Goal: Task Accomplishment & Management: Use online tool/utility

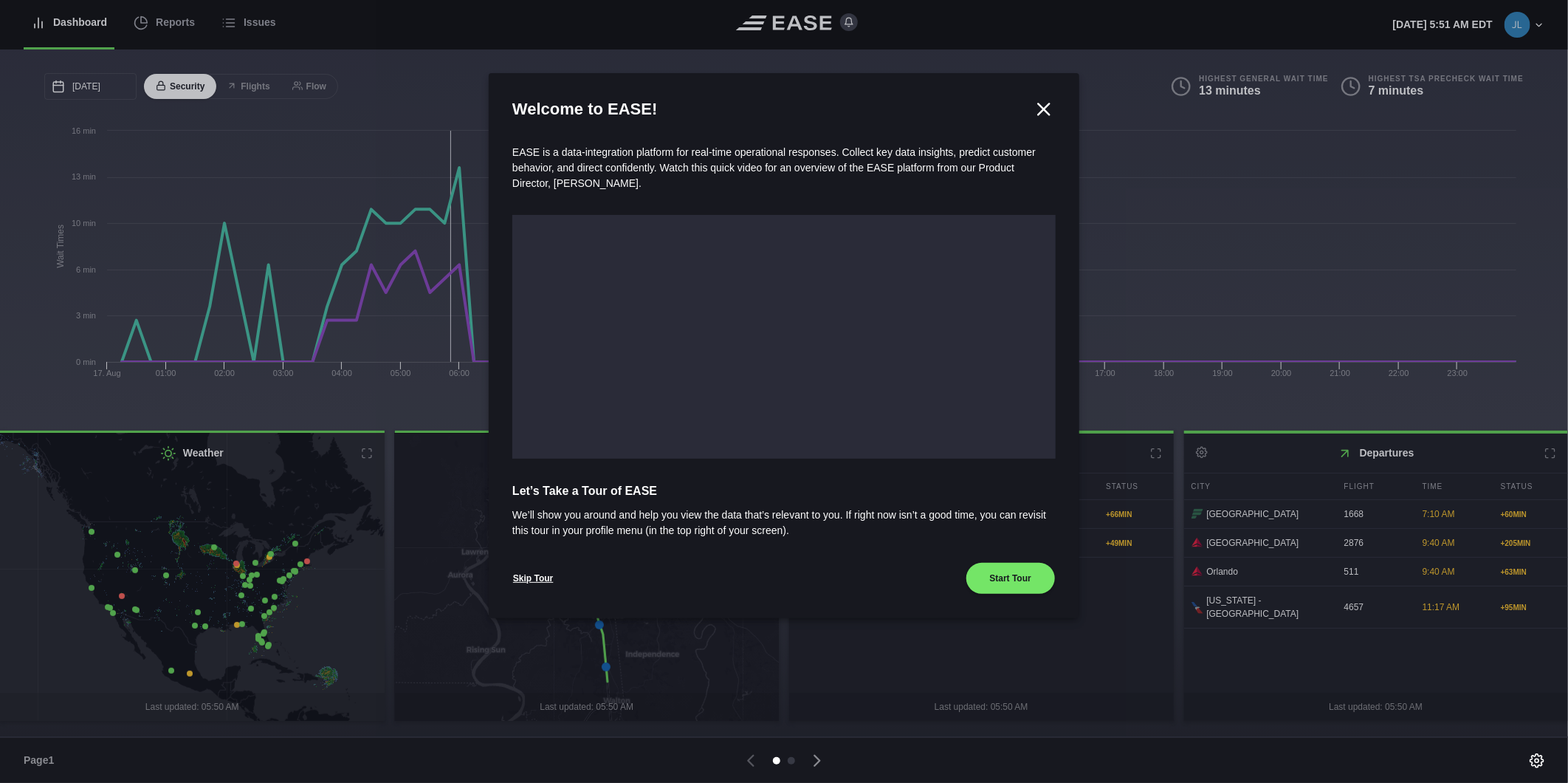
click at [1048, 105] on icon at bounding box center [1044, 109] width 11 height 11
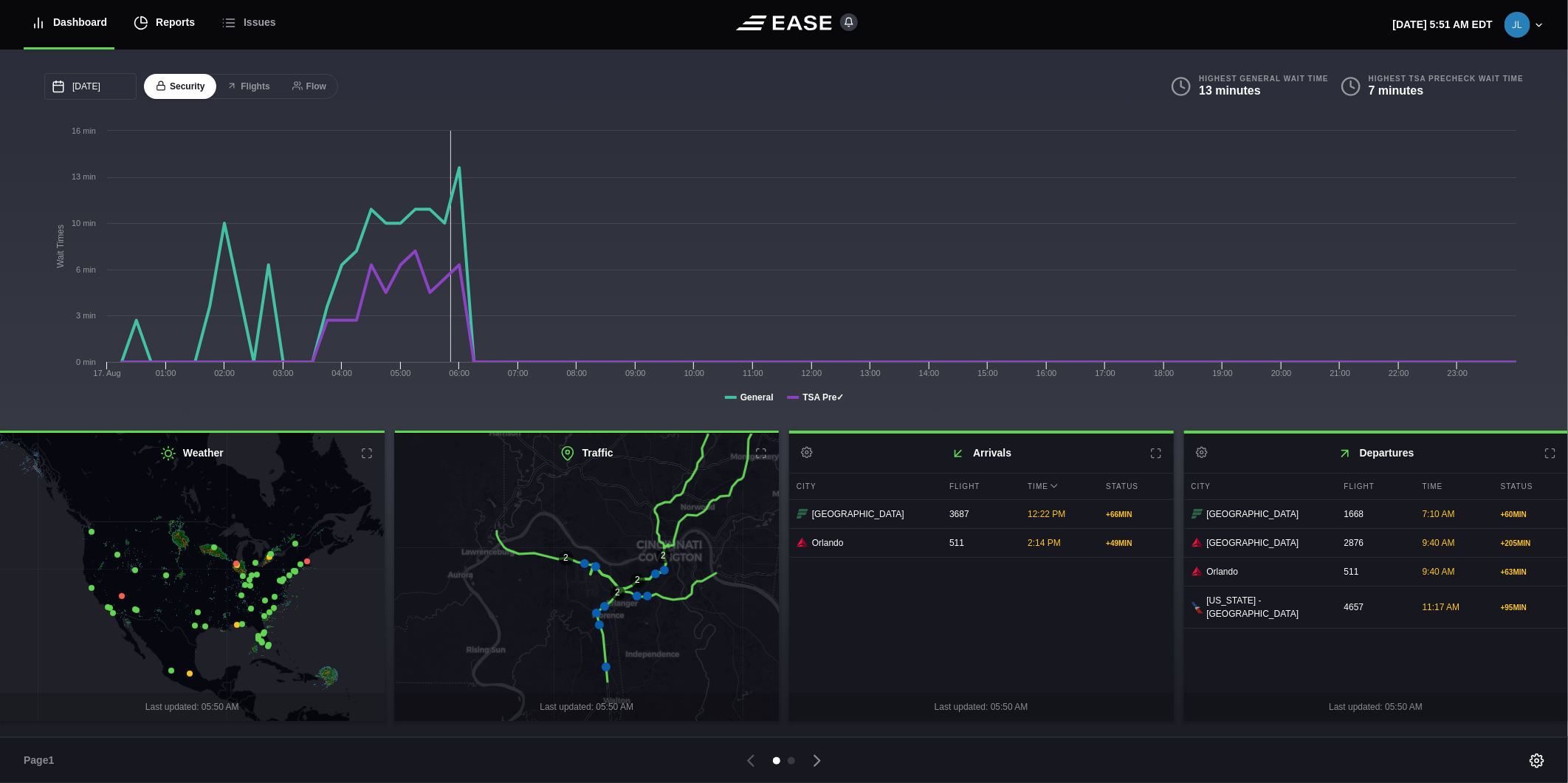
click at [175, 22] on div "Reports" at bounding box center [164, 23] width 61 height 50
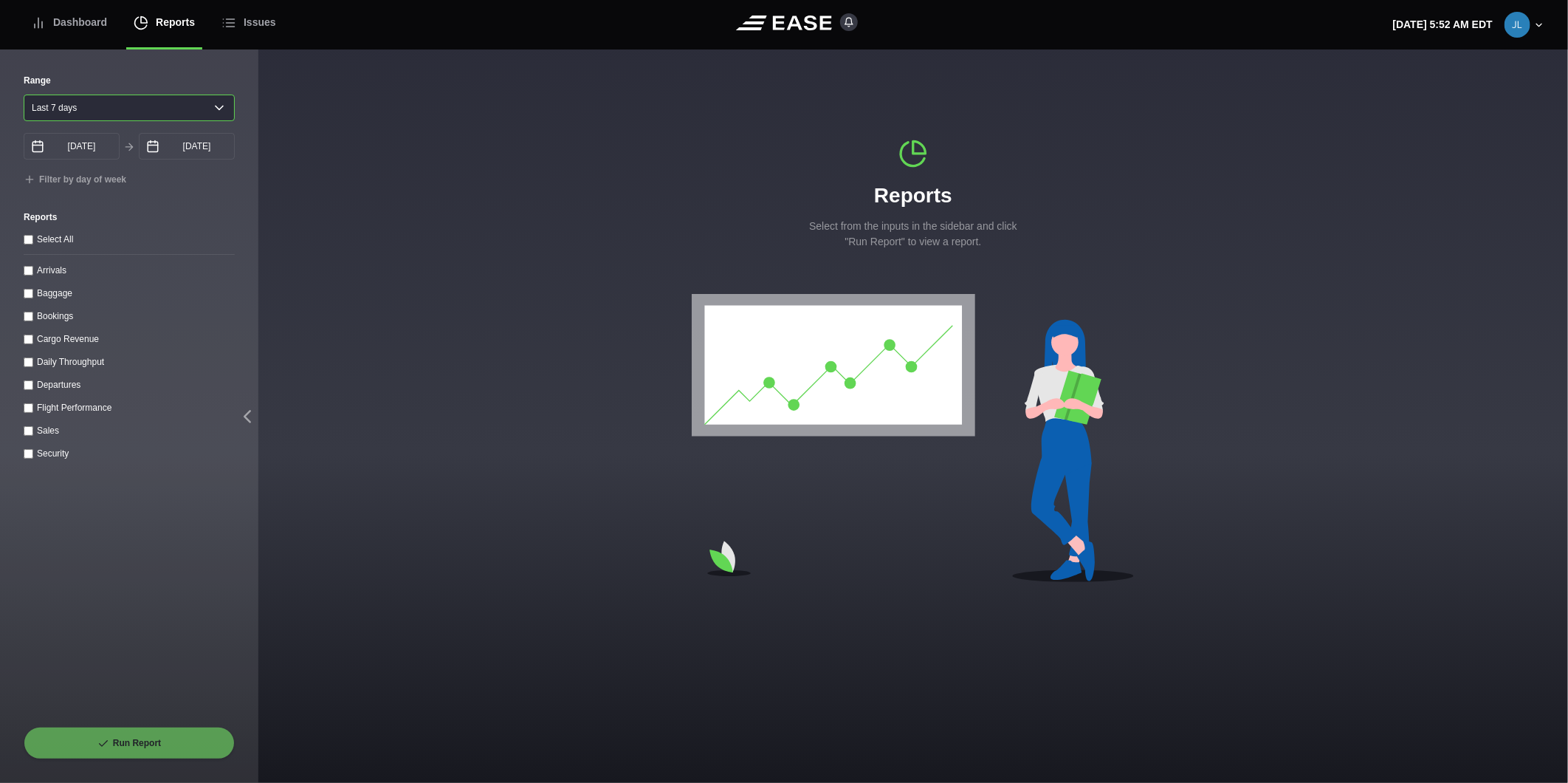
click at [85, 107] on select "[DATE] Last 7 days Last 14 days Last 30 days Last 6 weeks" at bounding box center [129, 107] width 211 height 27
select select "30"
click at [24, 95] on select "[DATE] Last 7 days Last 14 days Last 30 days Last 6 weeks" at bounding box center [129, 107] width 211 height 27
type input "[DATE]"
click at [30, 367] on throughput "Daily Throughput" at bounding box center [28, 362] width 9 height 9
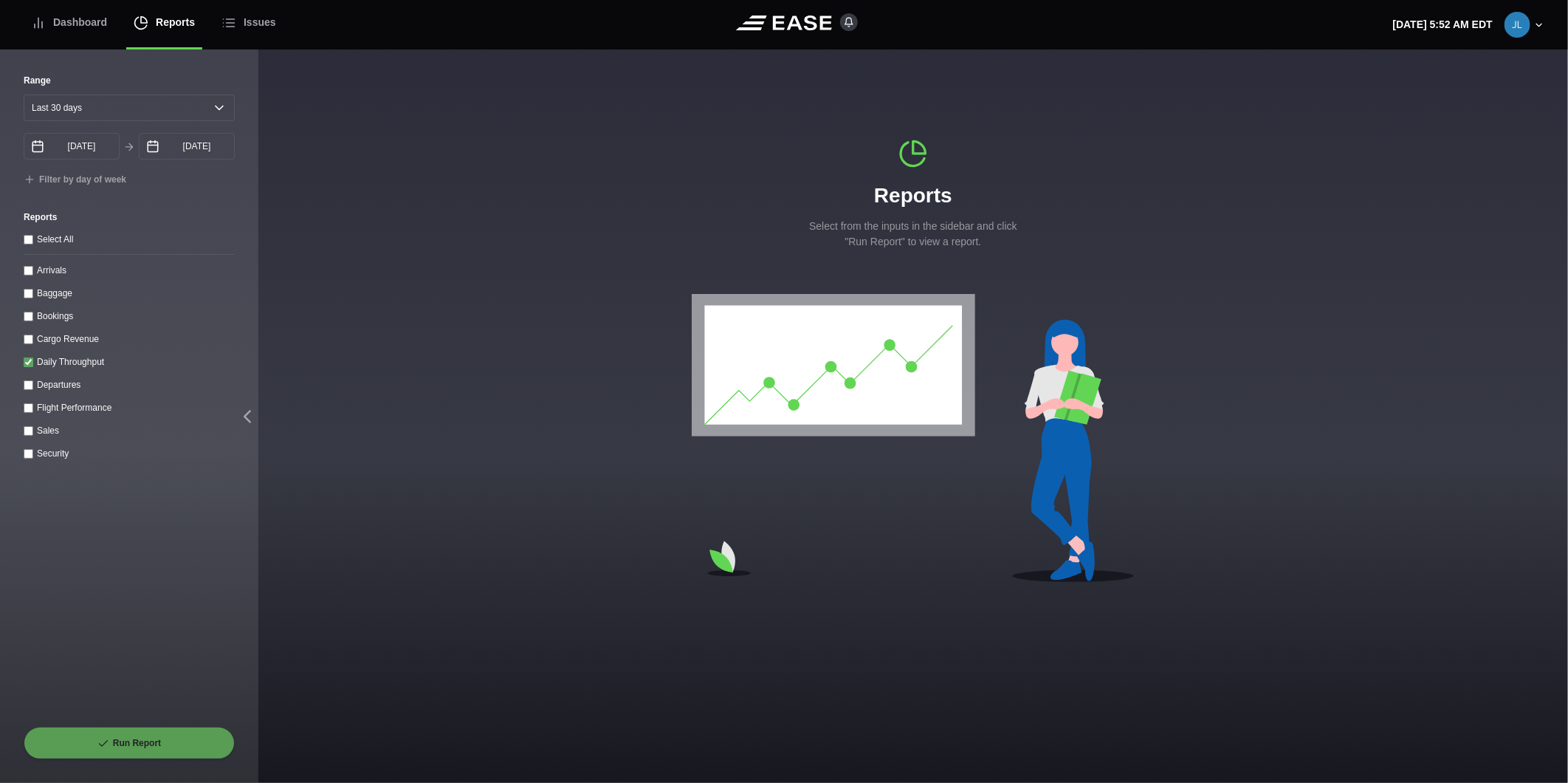
checkbox throughput "true"
click at [153, 737] on button "Run Report" at bounding box center [129, 743] width 211 height 32
select select "30"
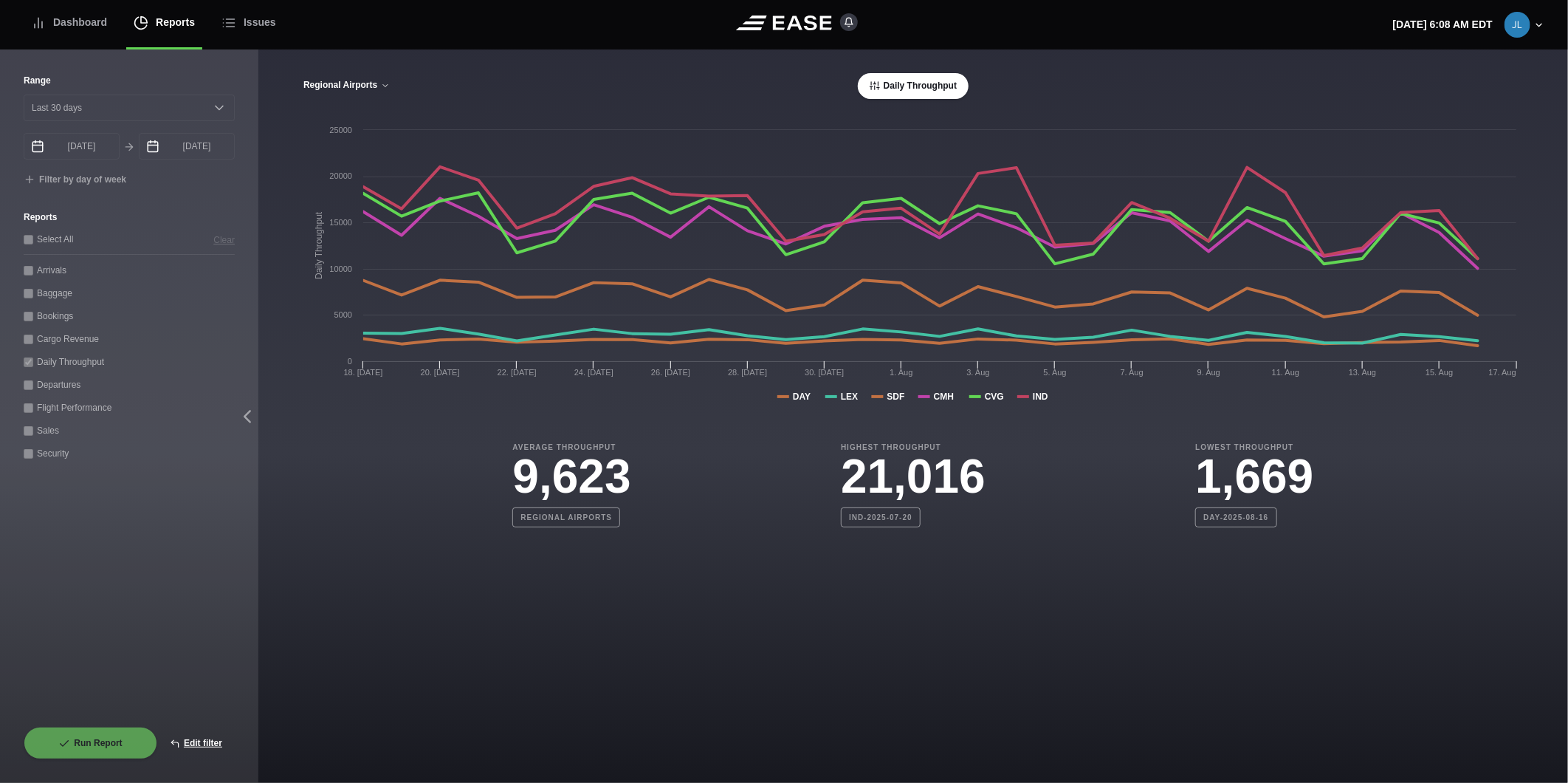
click at [361, 89] on button "Regional Airports" at bounding box center [347, 85] width 88 height 10
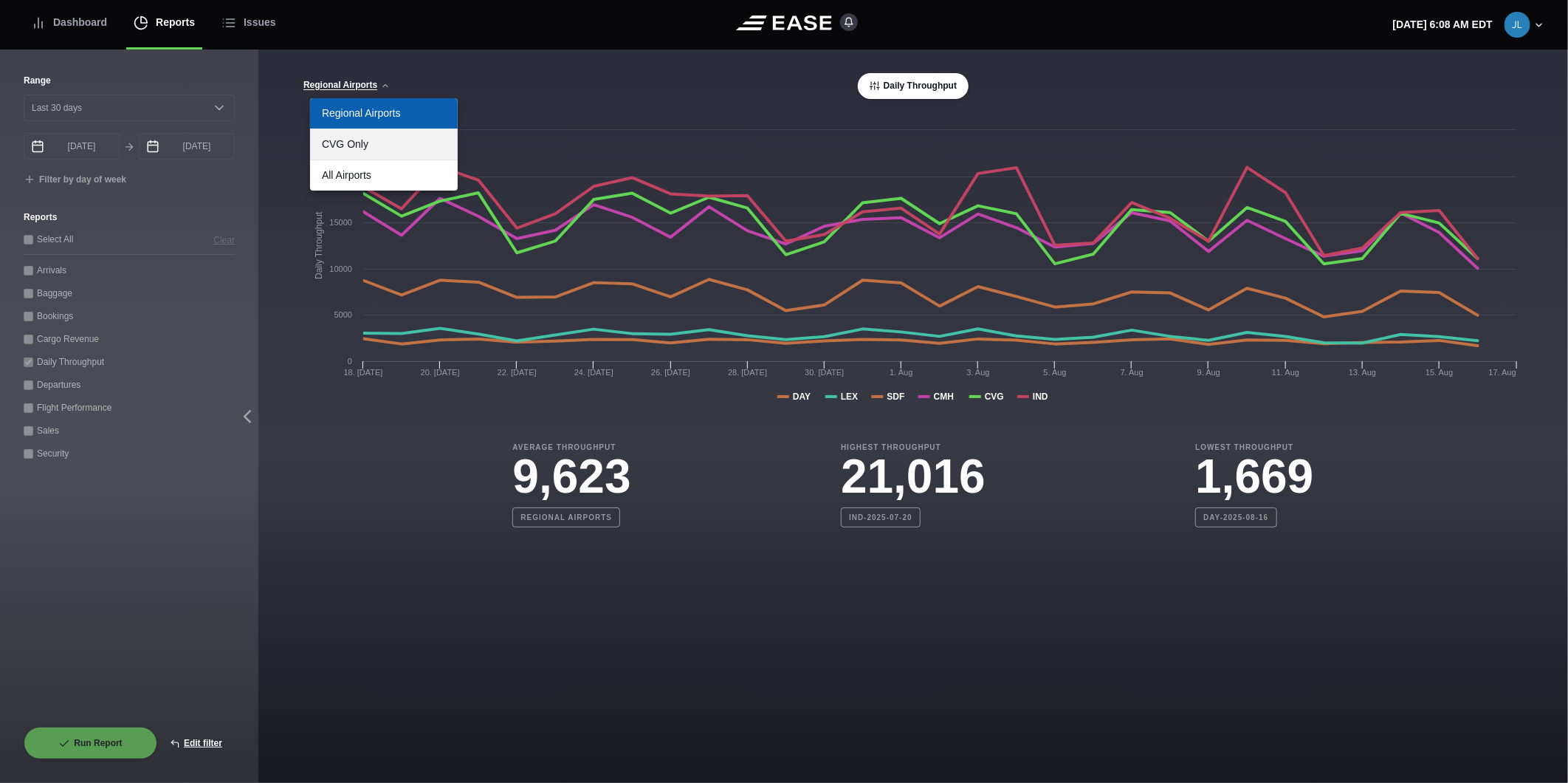
click at [354, 144] on link "CVG Only" at bounding box center [384, 144] width 148 height 30
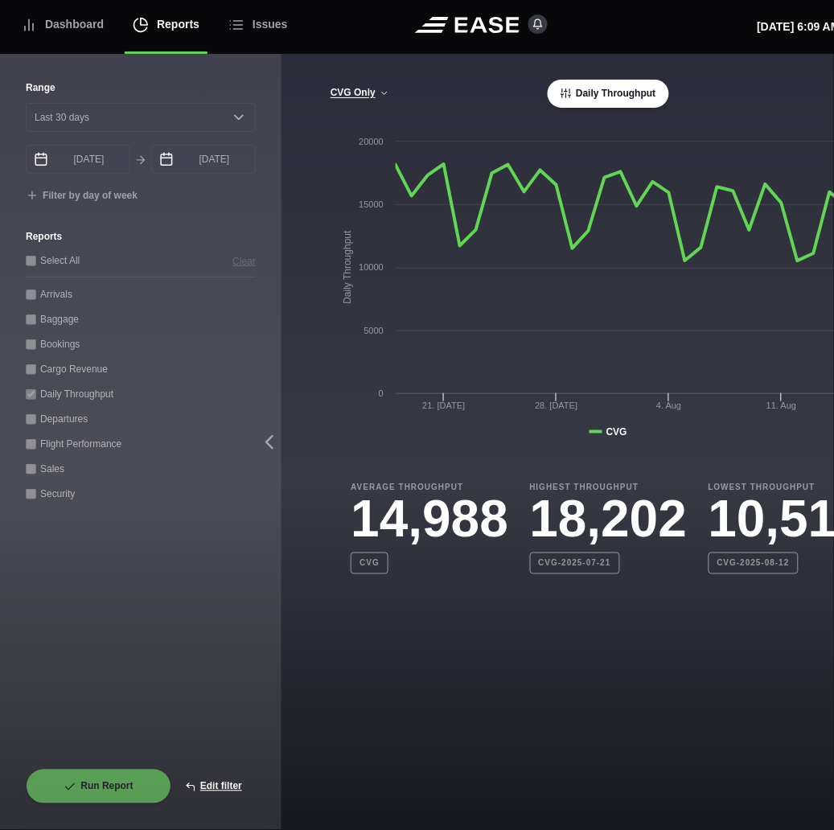
click at [639, 666] on main "CVG Only Regional Airports CVG Only All Airports Daily Throughput Created with …" at bounding box center [609, 442] width 654 height 776
click at [796, 641] on main "CVG Only Regional Airports CVG Only All Airports Daily Throughput Created with …" at bounding box center [609, 442] width 654 height 776
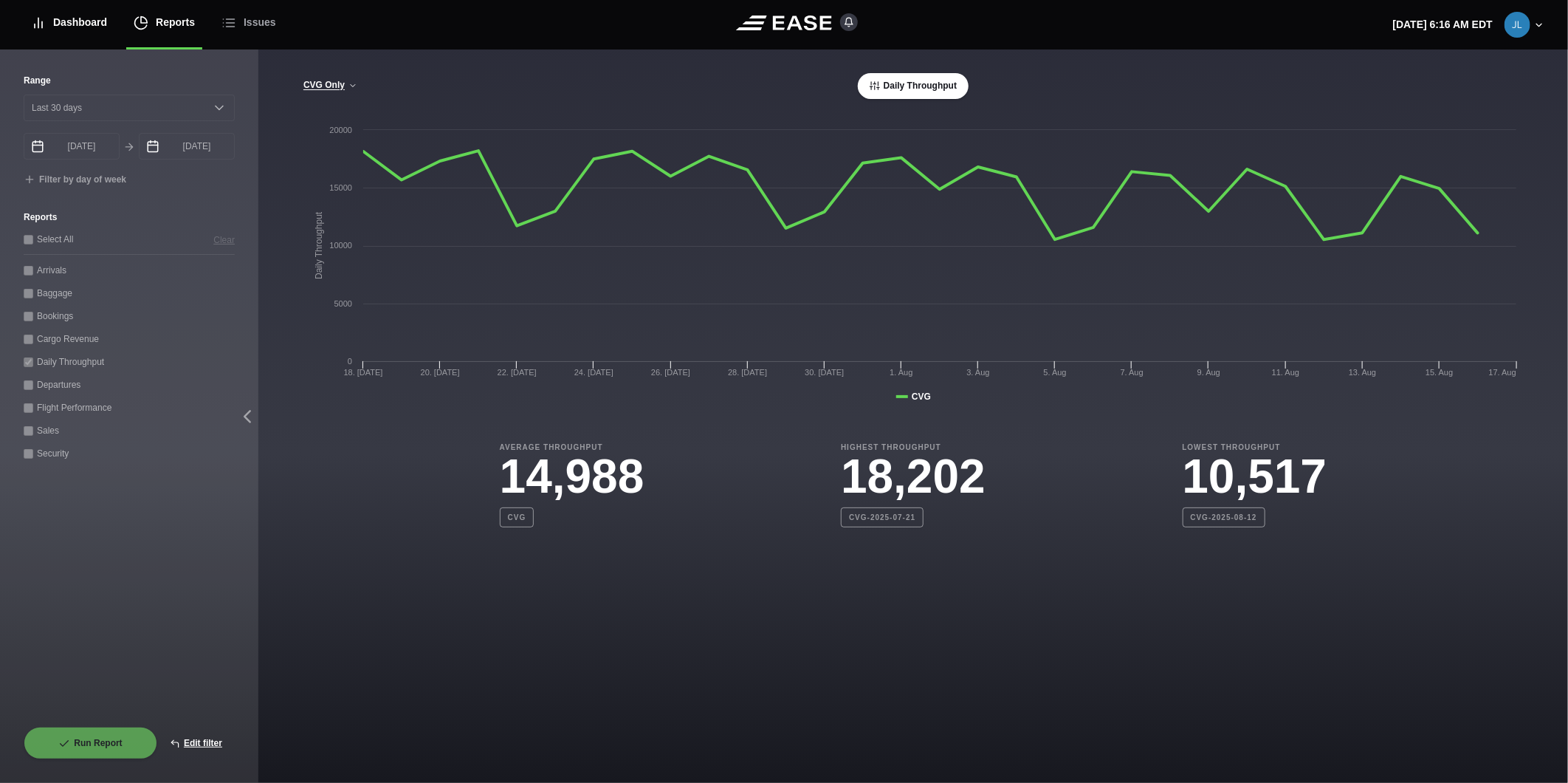
click at [49, 20] on div "Dashboard" at bounding box center [69, 23] width 76 height 50
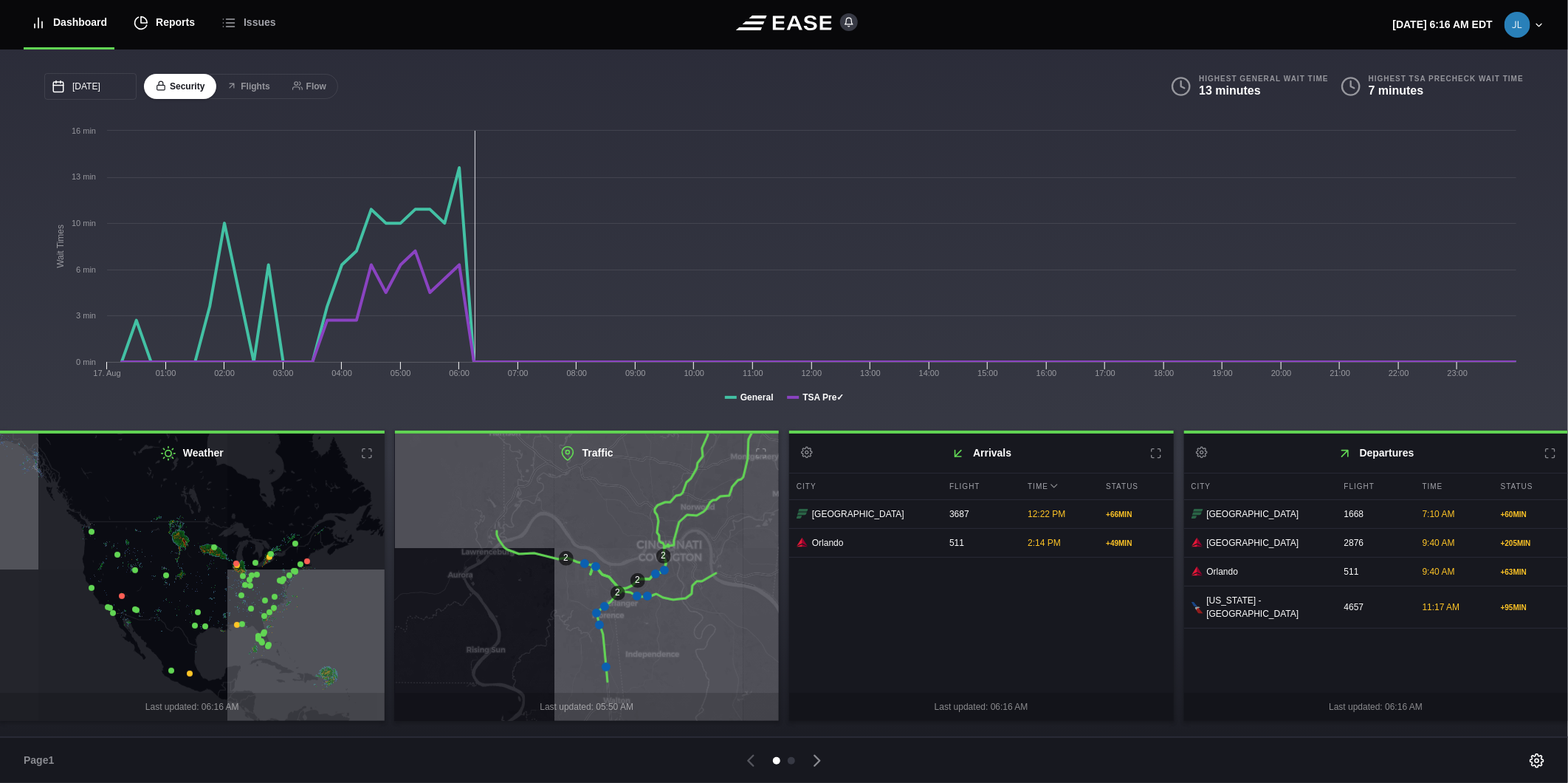
click at [165, 25] on div "Reports" at bounding box center [164, 23] width 61 height 50
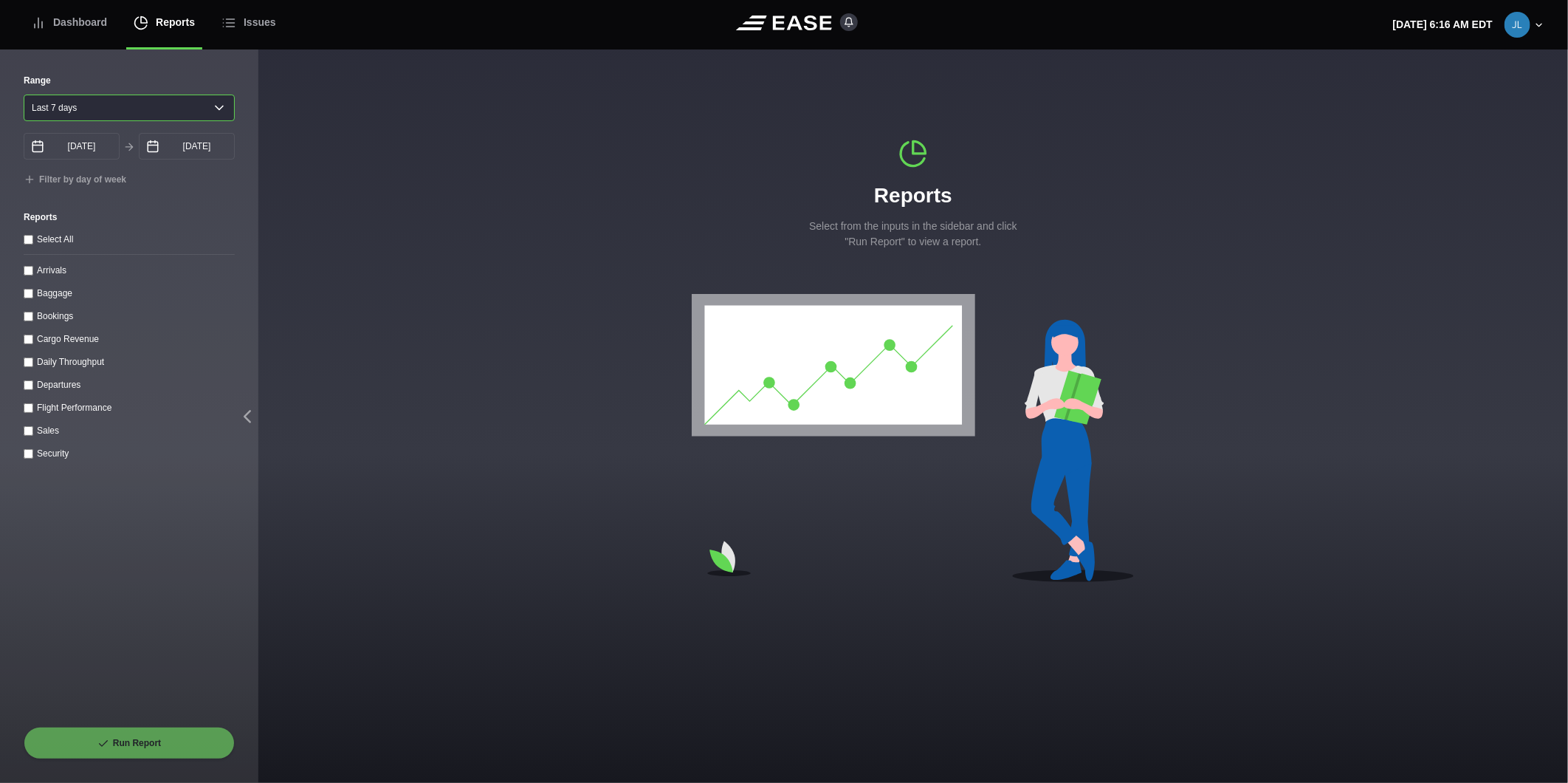
click at [112, 107] on select "[DATE] Last 7 days Last 14 days Last 30 days Last 6 weeks" at bounding box center [129, 107] width 211 height 27
select select "1"
click at [24, 95] on select "[DATE] Last 7 days Last 14 days Last 30 days Last 6 weeks" at bounding box center [129, 107] width 211 height 27
type input "[DATE]"
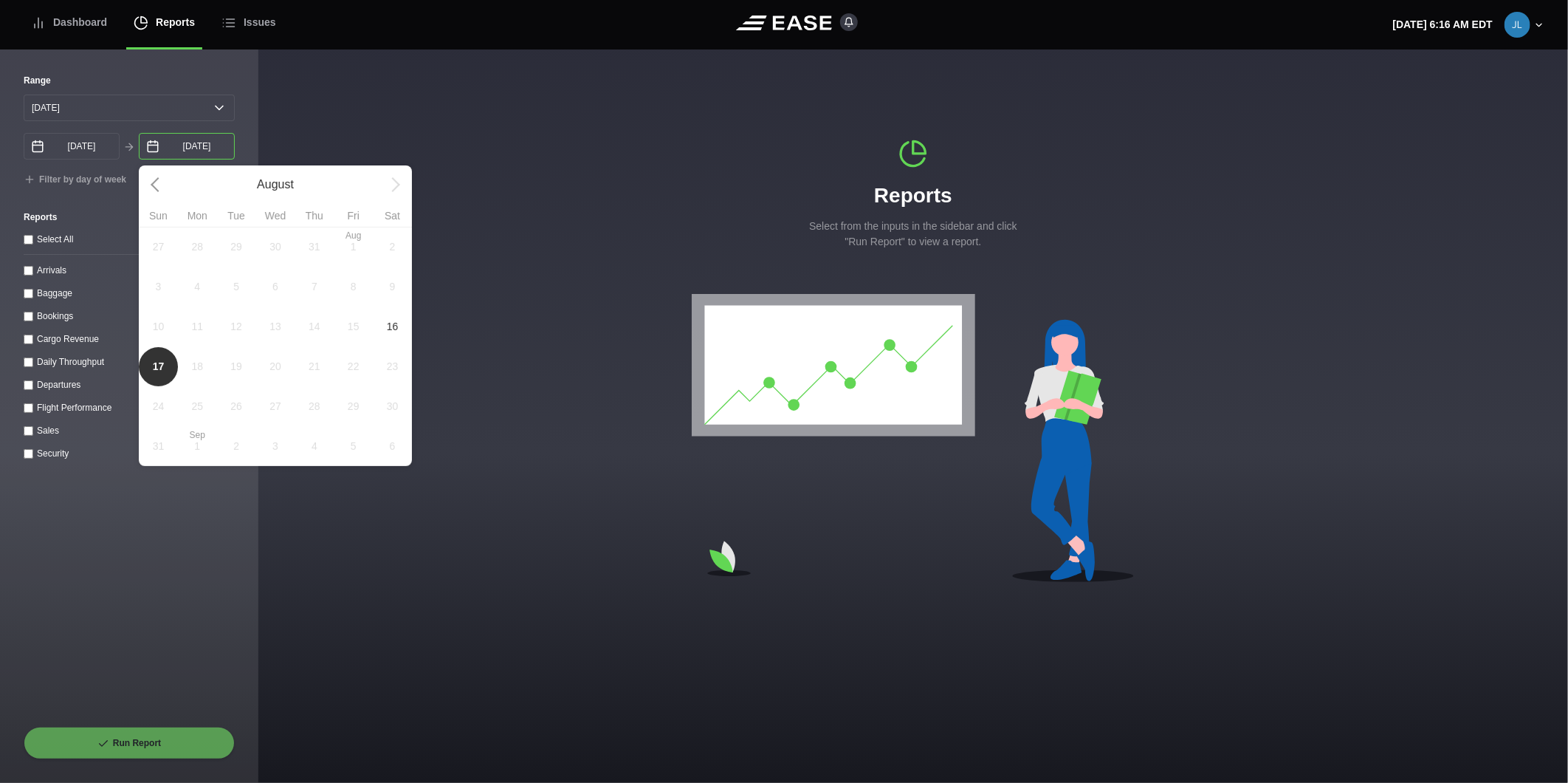
click at [172, 153] on input "[DATE]" at bounding box center [186, 146] width 96 height 27
click at [402, 319] on span "16" at bounding box center [392, 326] width 39 height 39
type input "[DATE]"
select select "0"
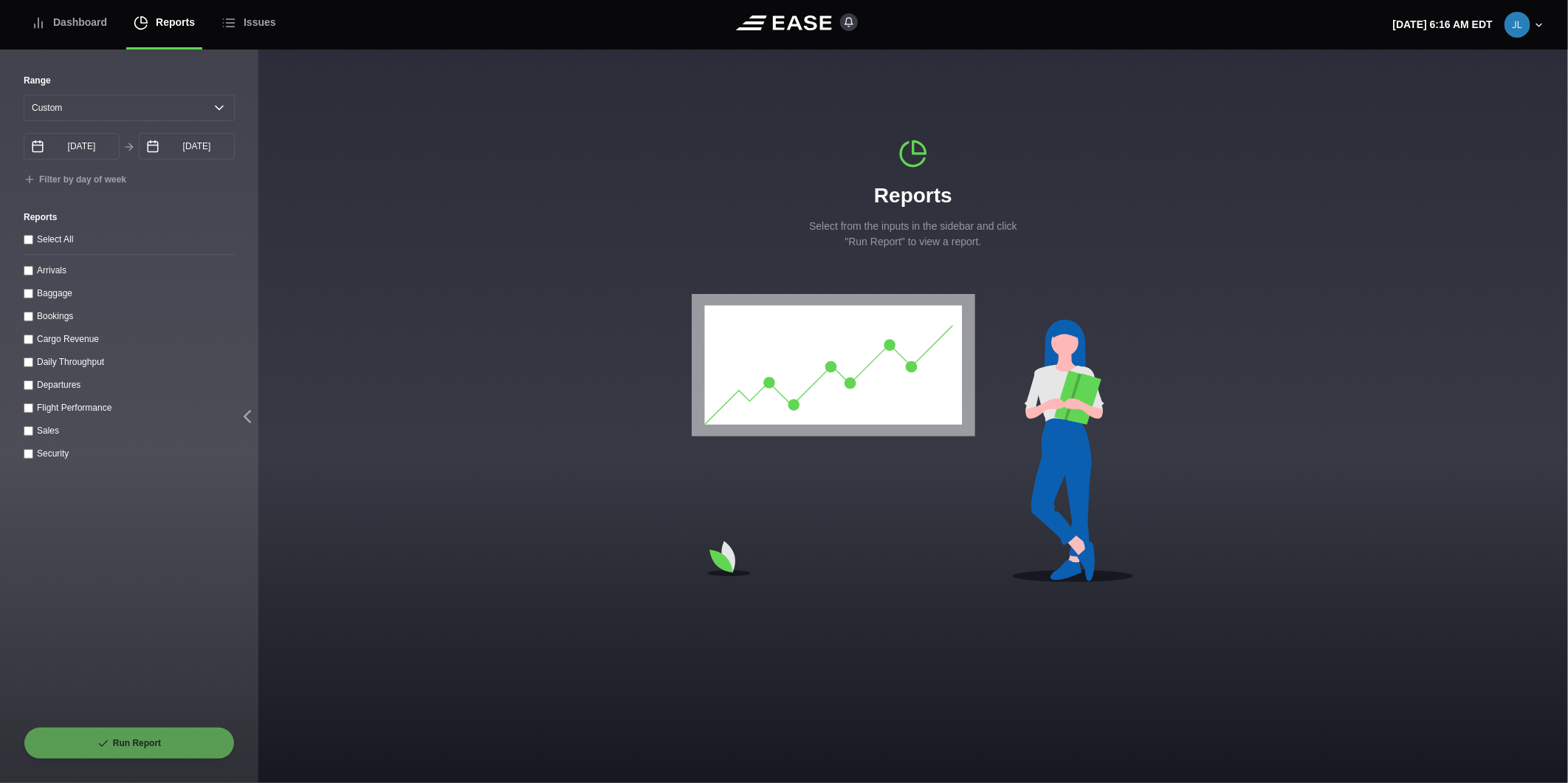
click at [30, 272] on input "Arrivals" at bounding box center [28, 271] width 9 height 9
checkbox input "true"
click at [145, 733] on button "Run Report" at bounding box center [129, 743] width 211 height 32
select select "0"
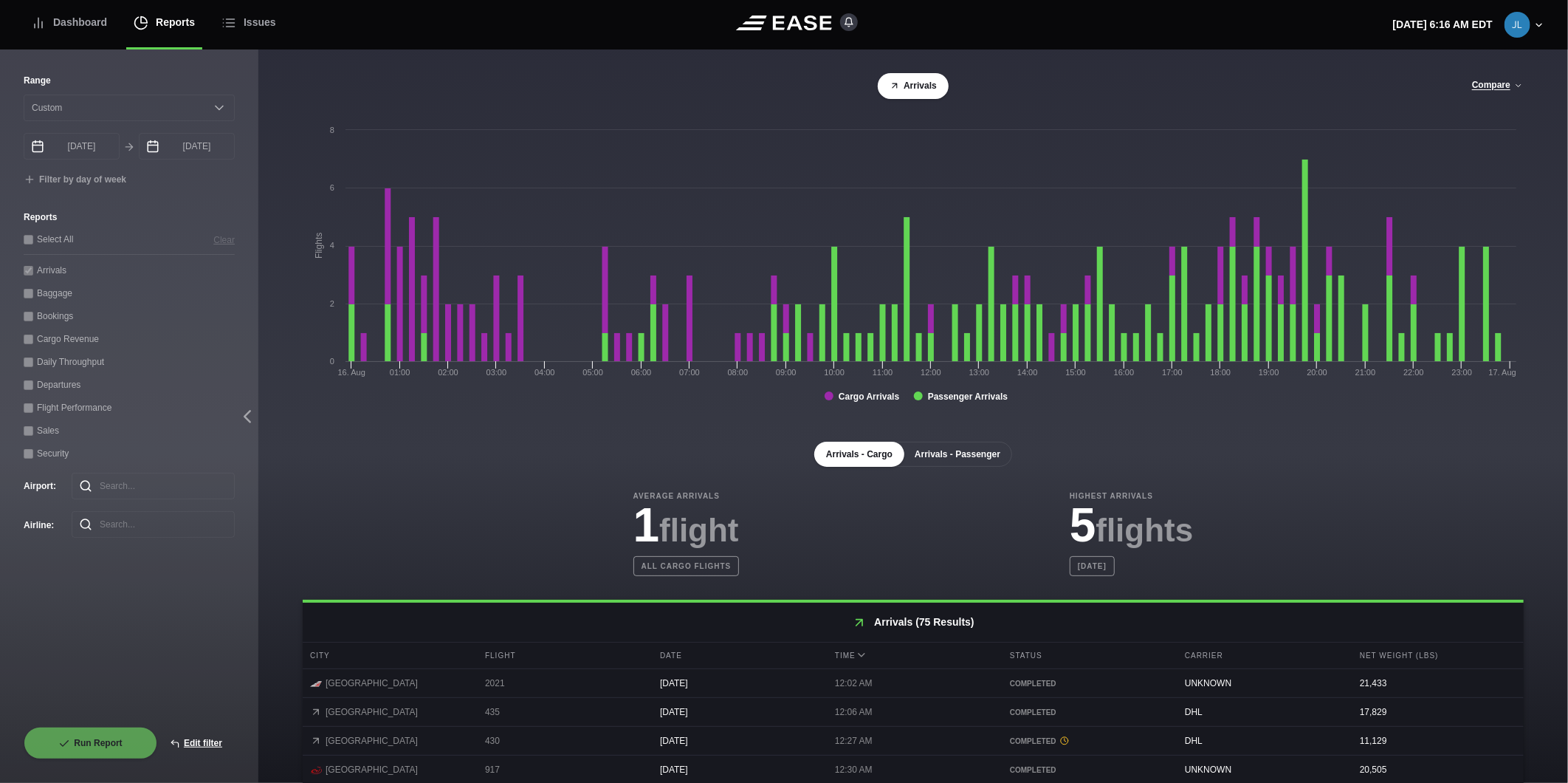
click at [968, 460] on button "Arrivals - Passenger" at bounding box center [957, 453] width 109 height 25
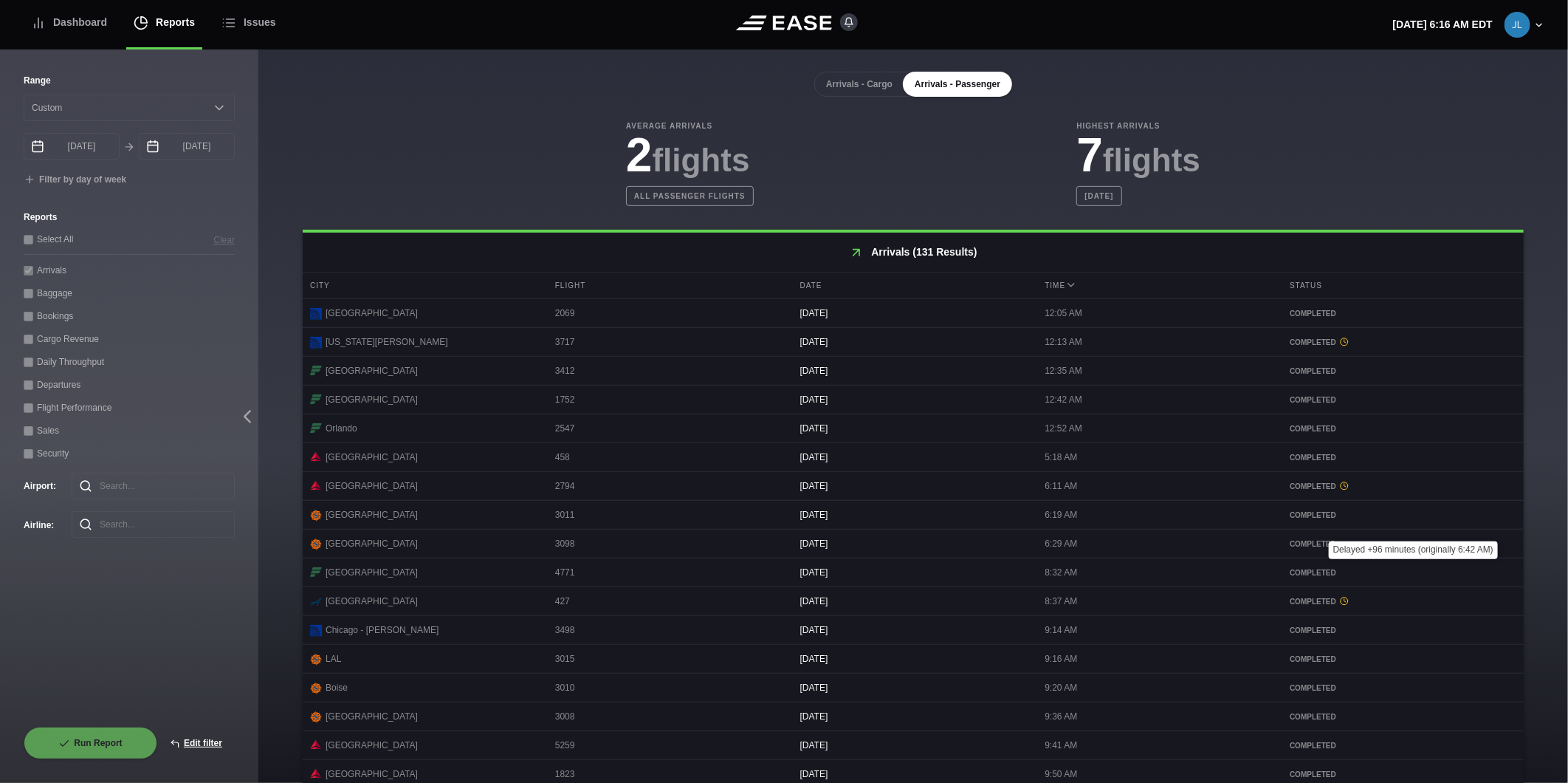
scroll to position [518, 0]
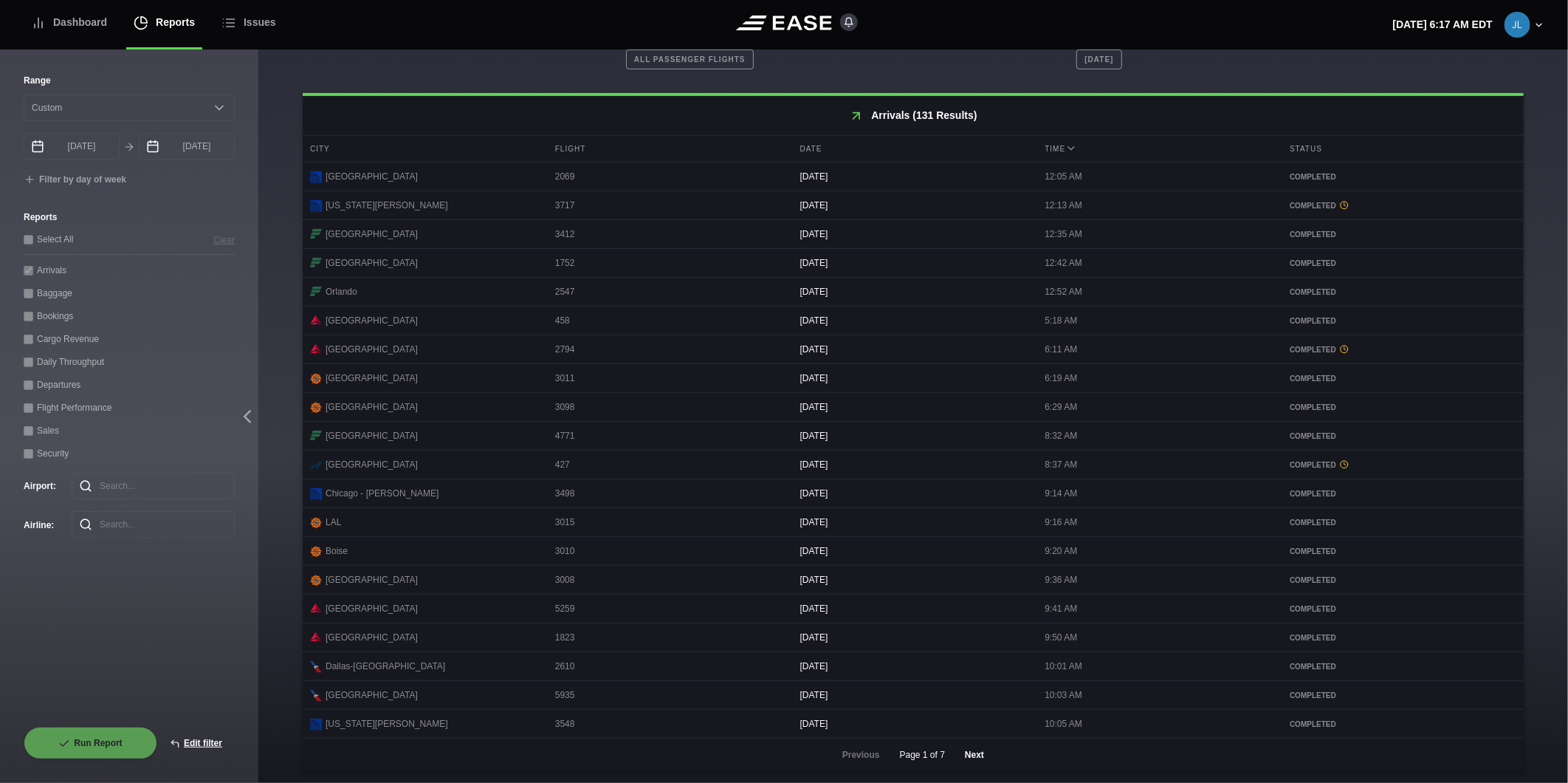
click at [977, 751] on button "Next" at bounding box center [974, 754] width 44 height 32
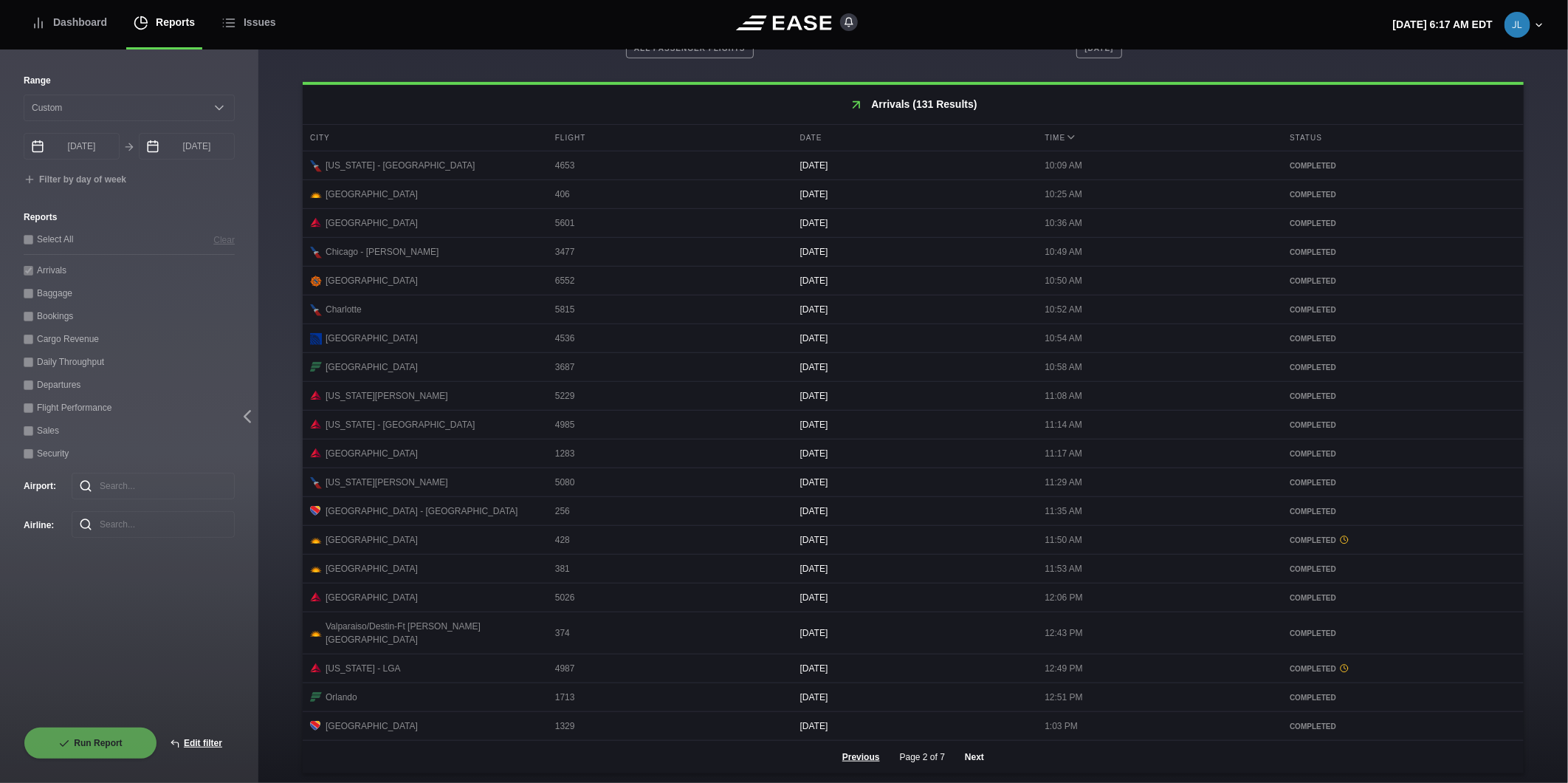
click at [967, 756] on button "Next" at bounding box center [974, 756] width 44 height 32
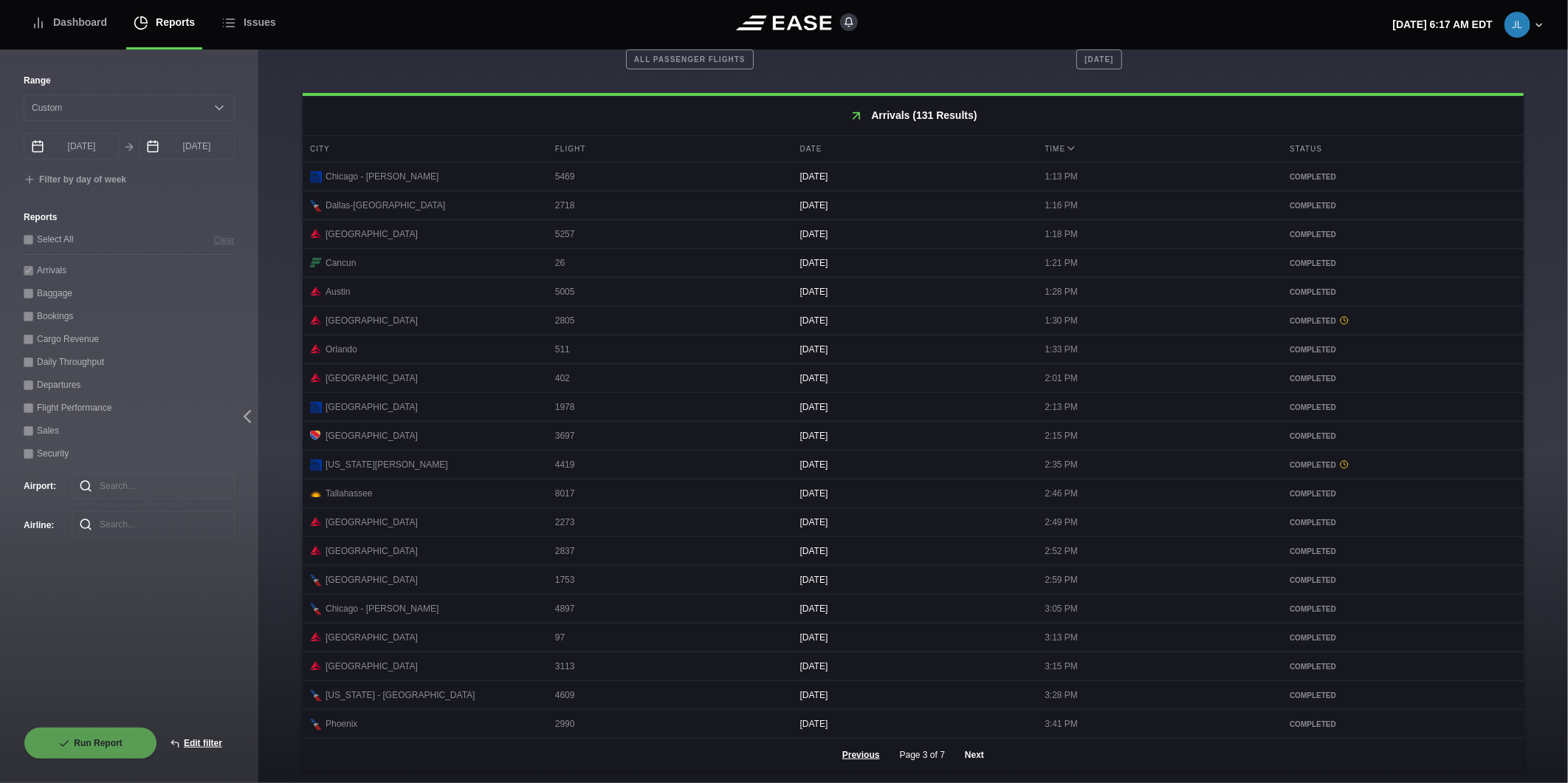
click at [977, 755] on button "Next" at bounding box center [974, 754] width 44 height 32
click at [979, 757] on button "Next" at bounding box center [974, 754] width 44 height 32
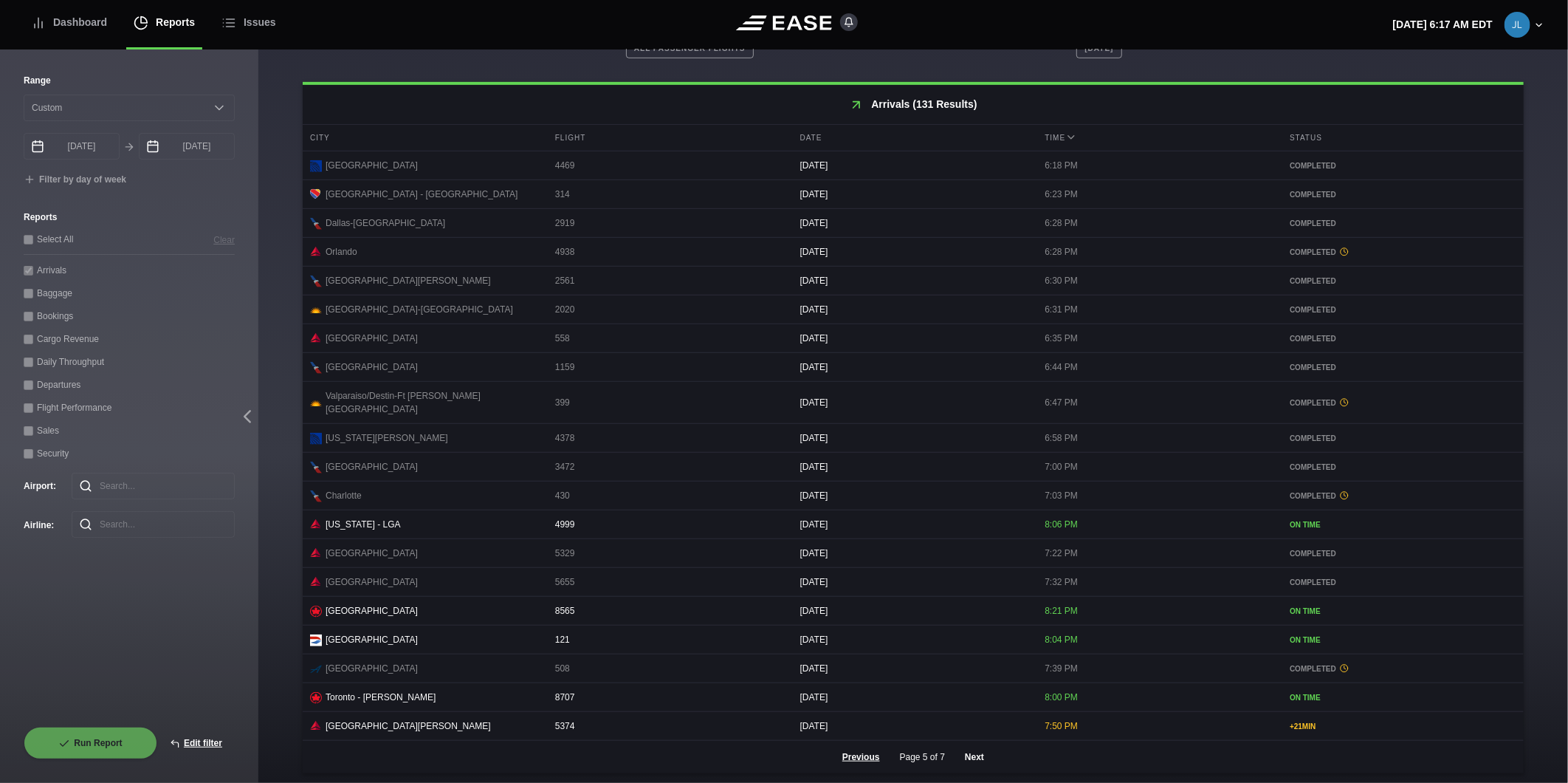
click at [974, 758] on button "Next" at bounding box center [974, 756] width 44 height 32
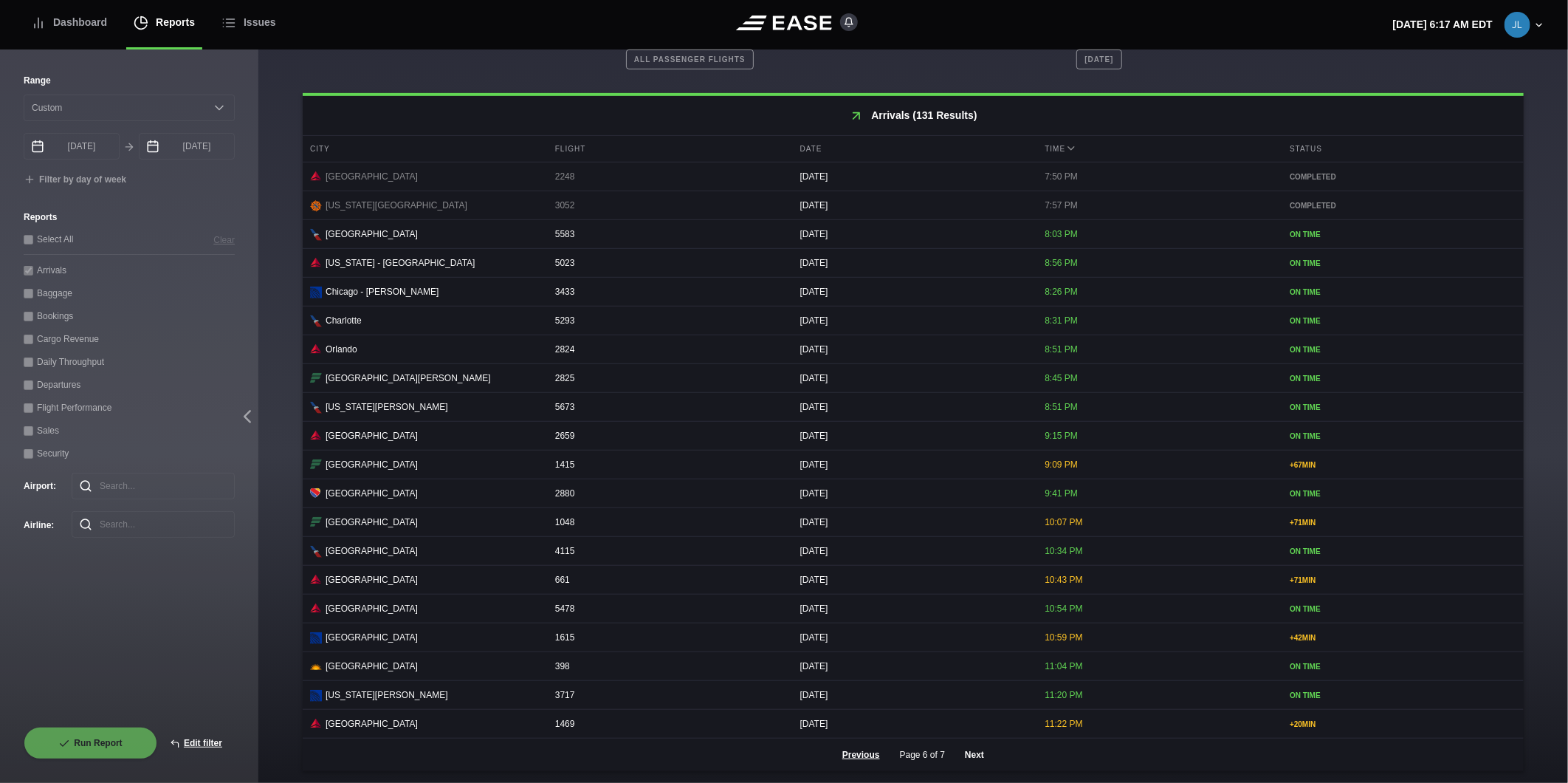
click at [963, 751] on button "Next" at bounding box center [974, 754] width 44 height 32
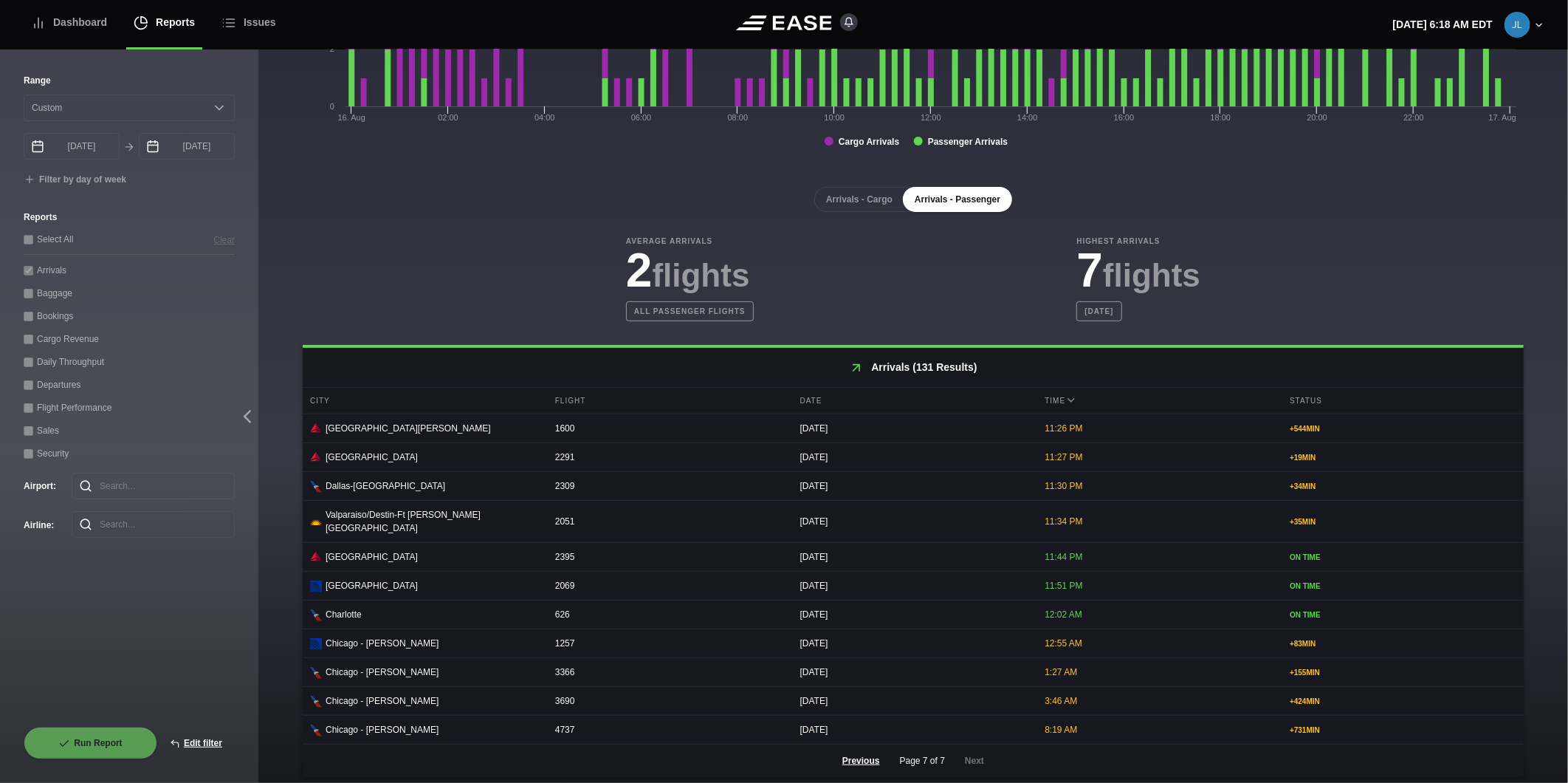
click at [536, 231] on div "Arrivals - Cargo Arrivals - Passenger Average Arrivals 2 flights All passenger …" at bounding box center [913, 470] width 1221 height 613
click at [93, 32] on div "Dashboard" at bounding box center [69, 23] width 76 height 50
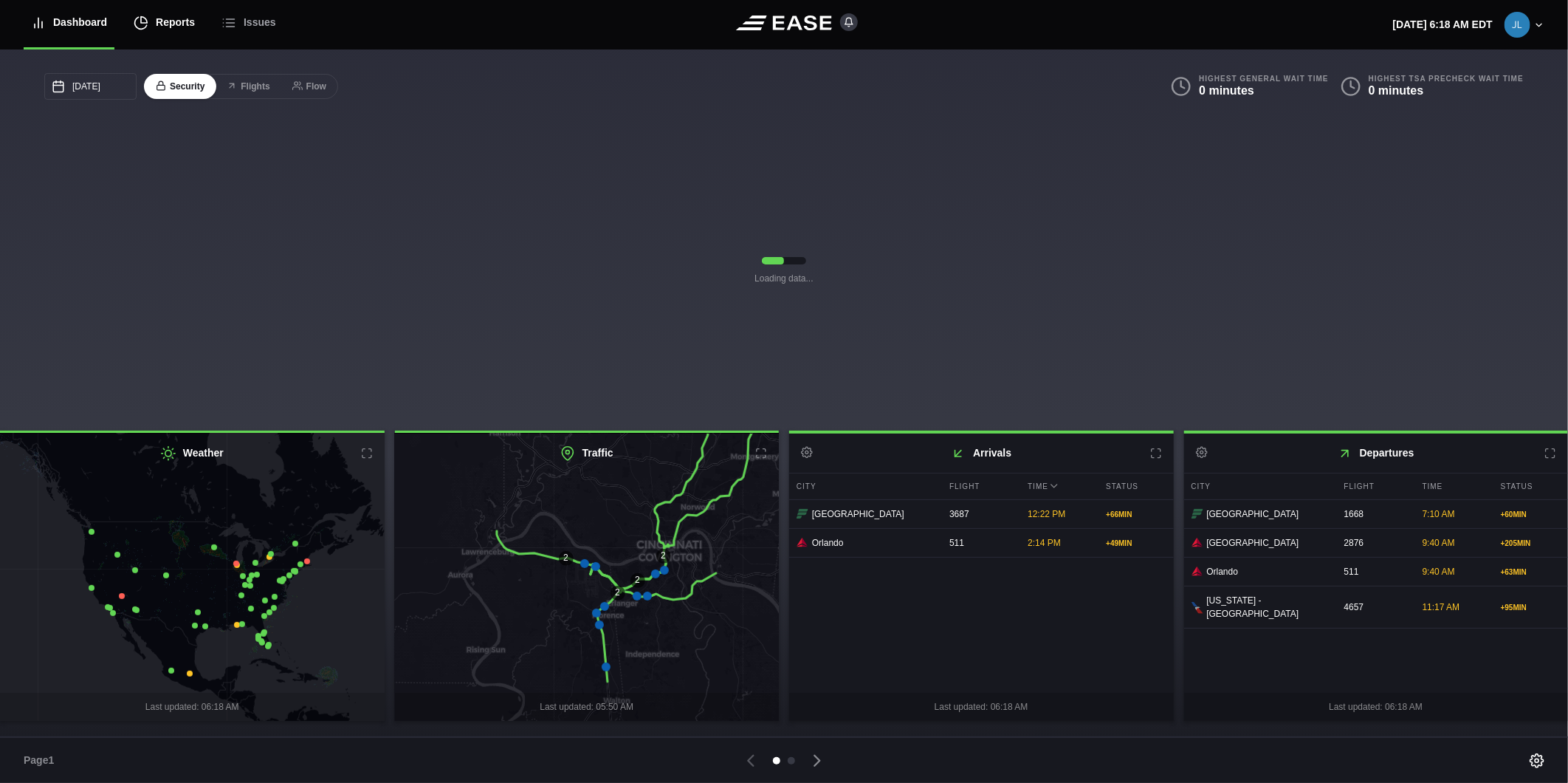
click at [167, 17] on div "Reports" at bounding box center [164, 23] width 61 height 50
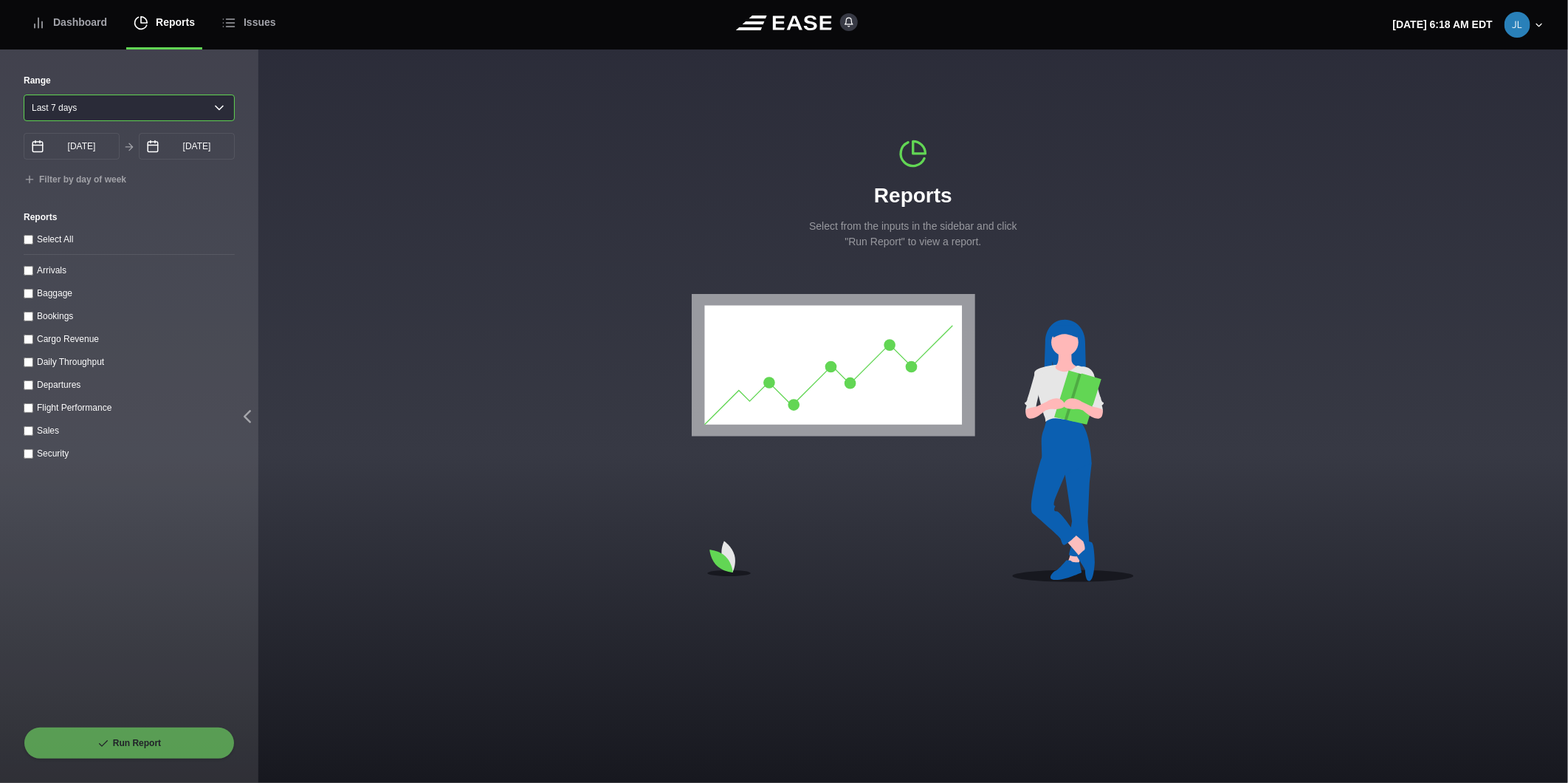
click at [99, 105] on select "[DATE] Last 7 days Last 14 days Last 30 days Last 6 weeks" at bounding box center [129, 107] width 211 height 27
select select "1"
click at [24, 95] on select "[DATE] Last 7 days Last 14 days Last 30 days Last 6 weeks" at bounding box center [129, 107] width 211 height 27
type input "[DATE]"
click at [28, 386] on input "Departures" at bounding box center [28, 385] width 9 height 9
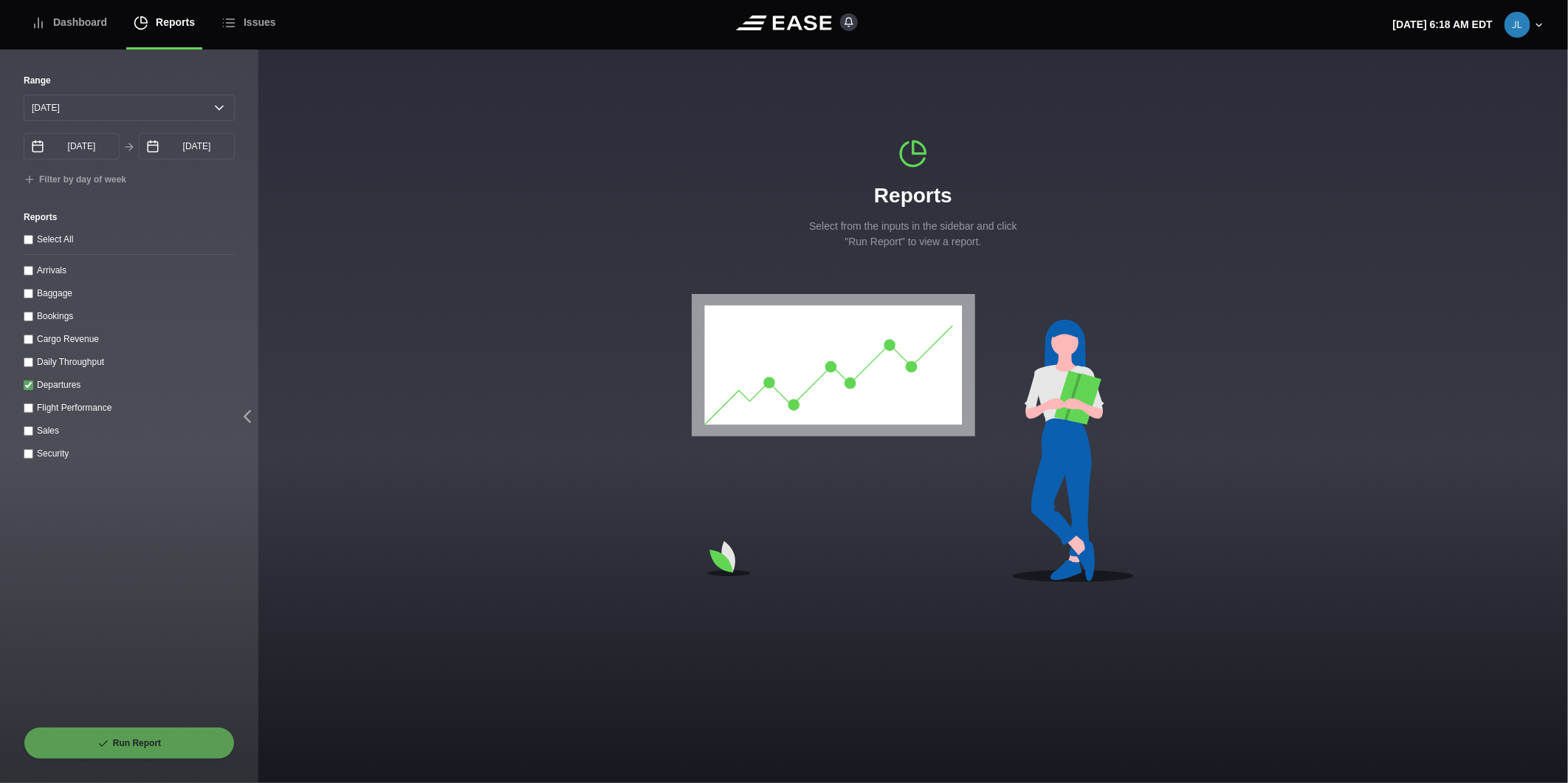
checkbox input "true"
click at [173, 143] on input "[DATE]" at bounding box center [186, 146] width 96 height 27
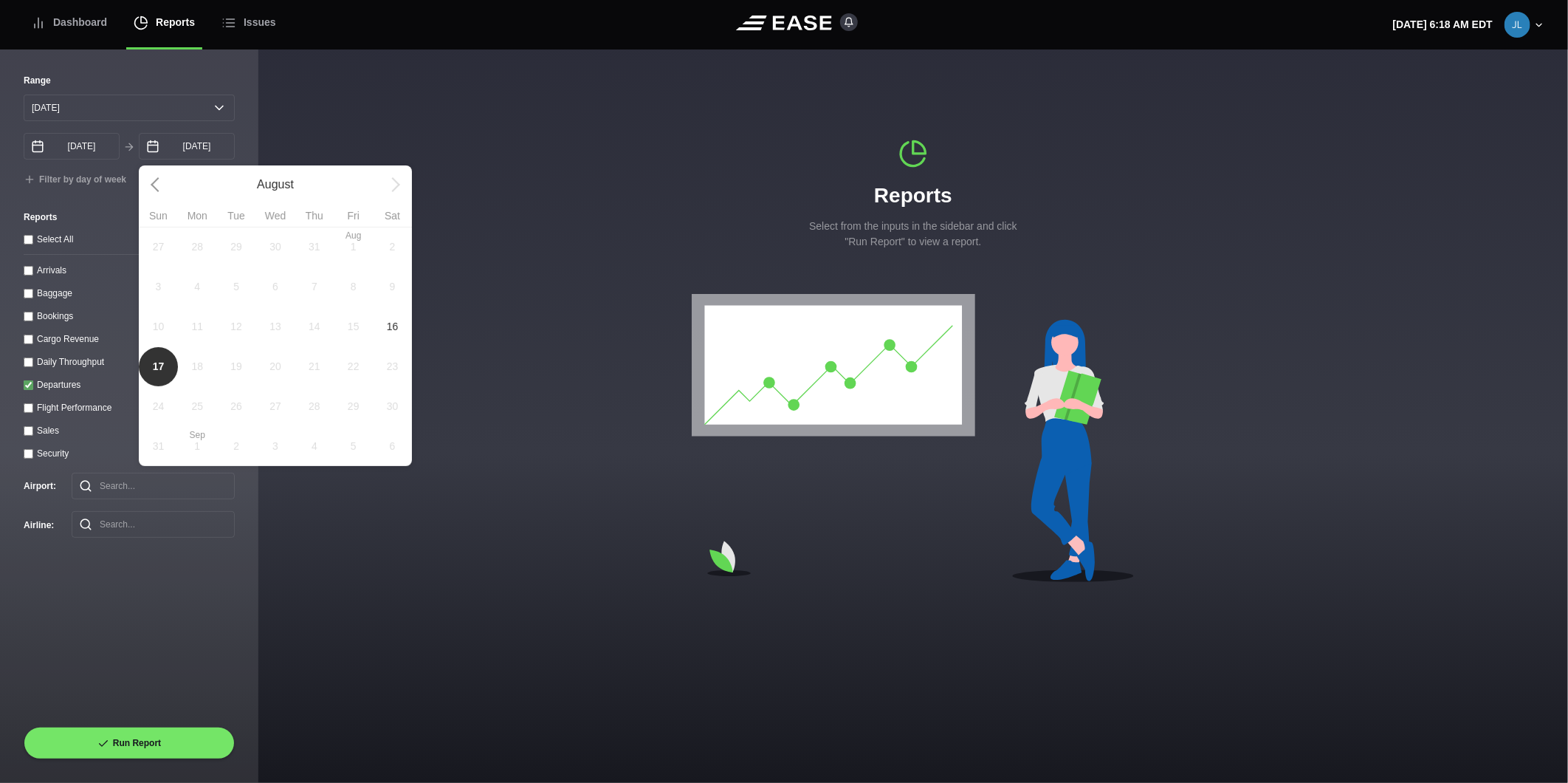
click at [400, 330] on span "16" at bounding box center [392, 326] width 39 height 39
type input "[DATE]"
select select "0"
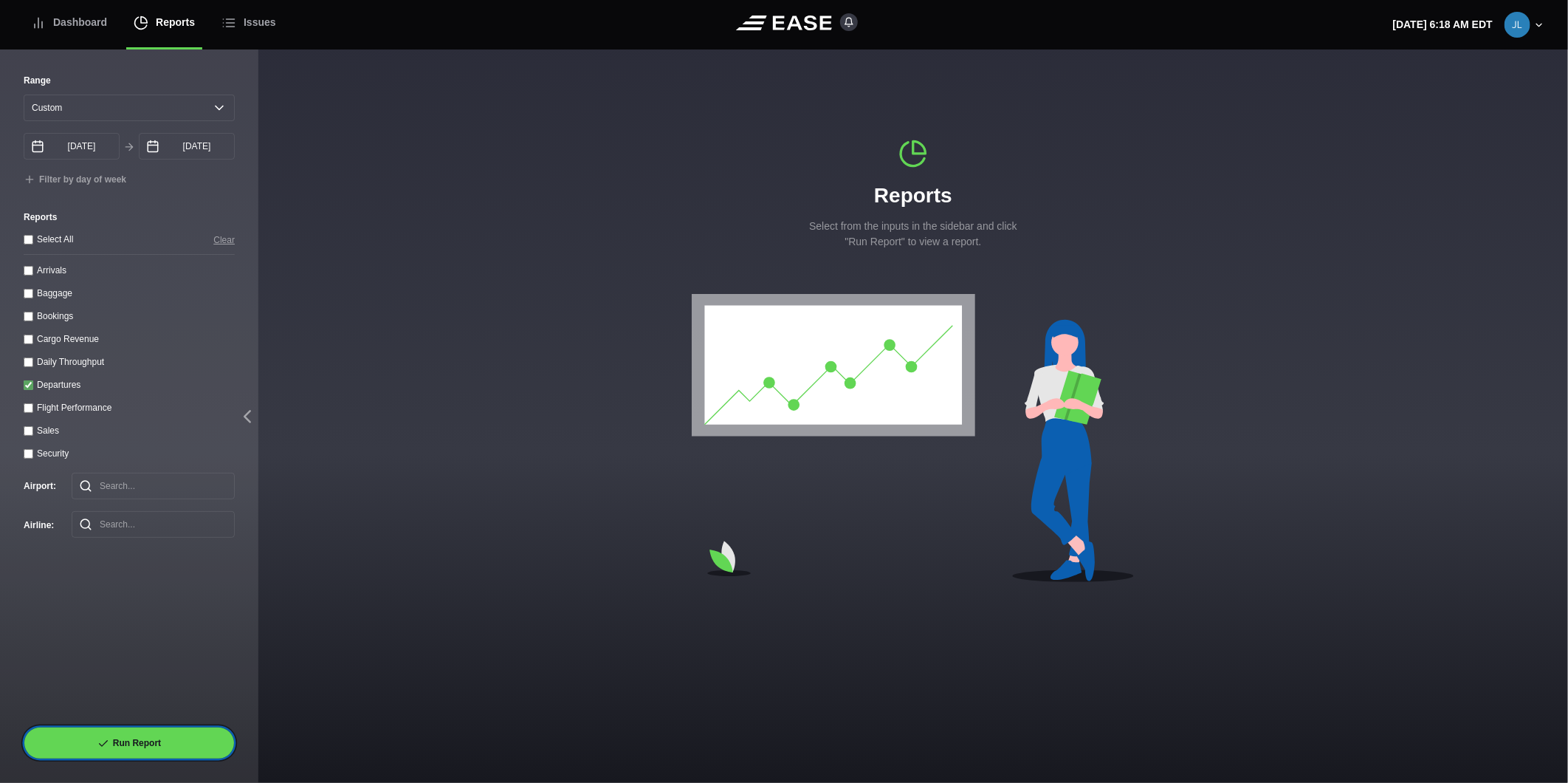
click at [150, 731] on button "Run Report" at bounding box center [129, 743] width 211 height 32
select select "0"
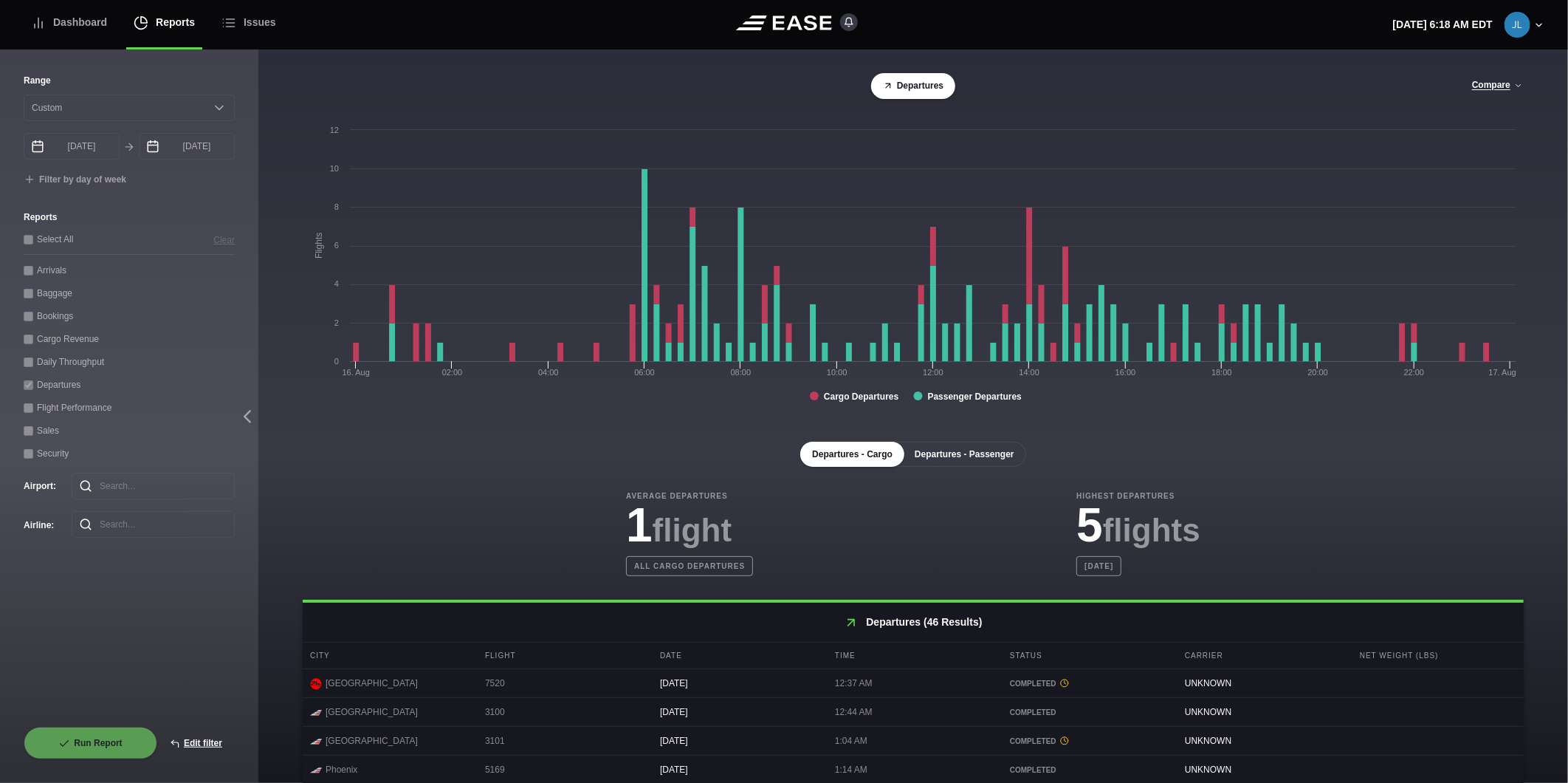
click at [960, 451] on button "Departures - Passenger" at bounding box center [964, 453] width 123 height 25
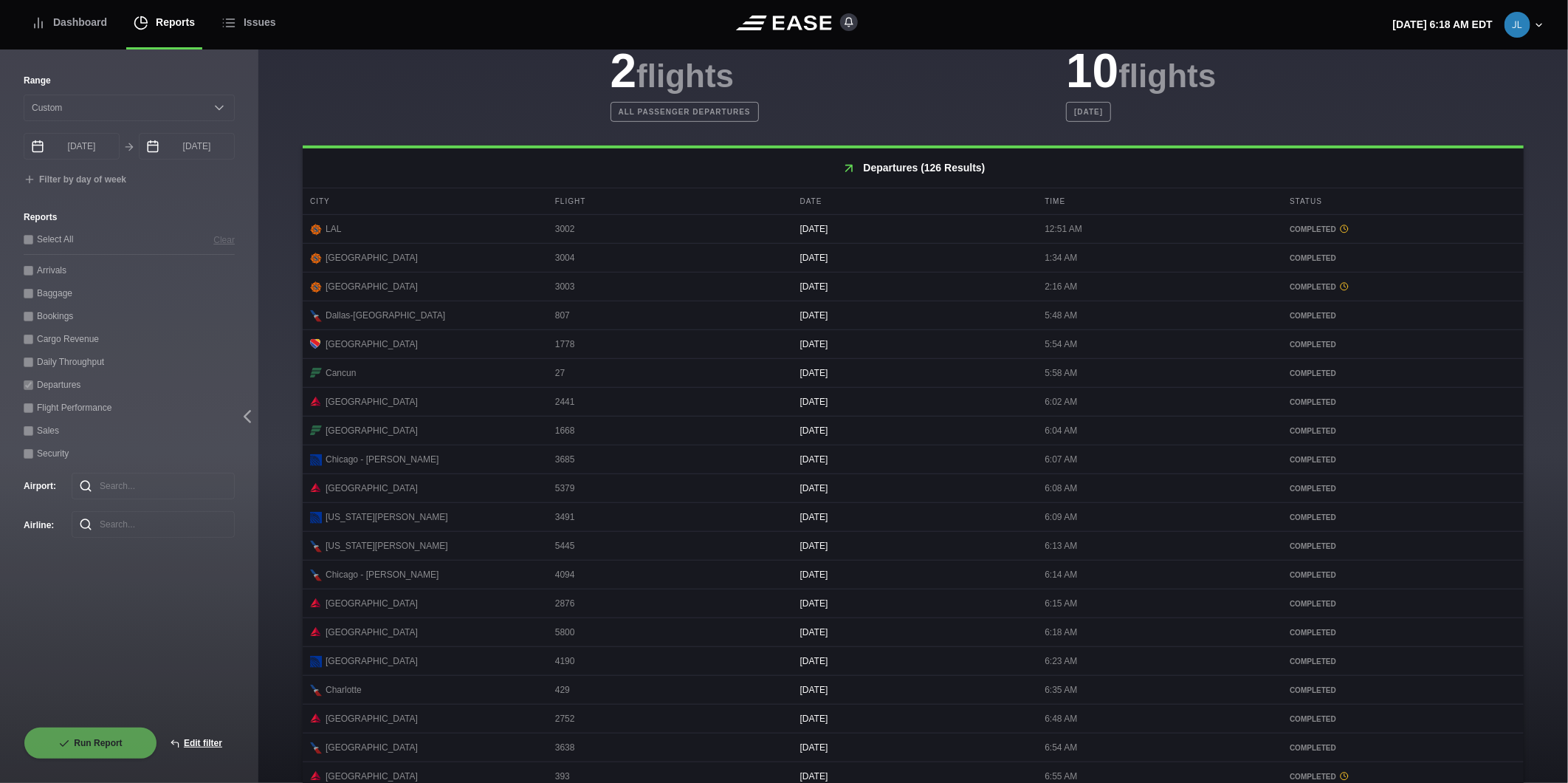
scroll to position [518, 0]
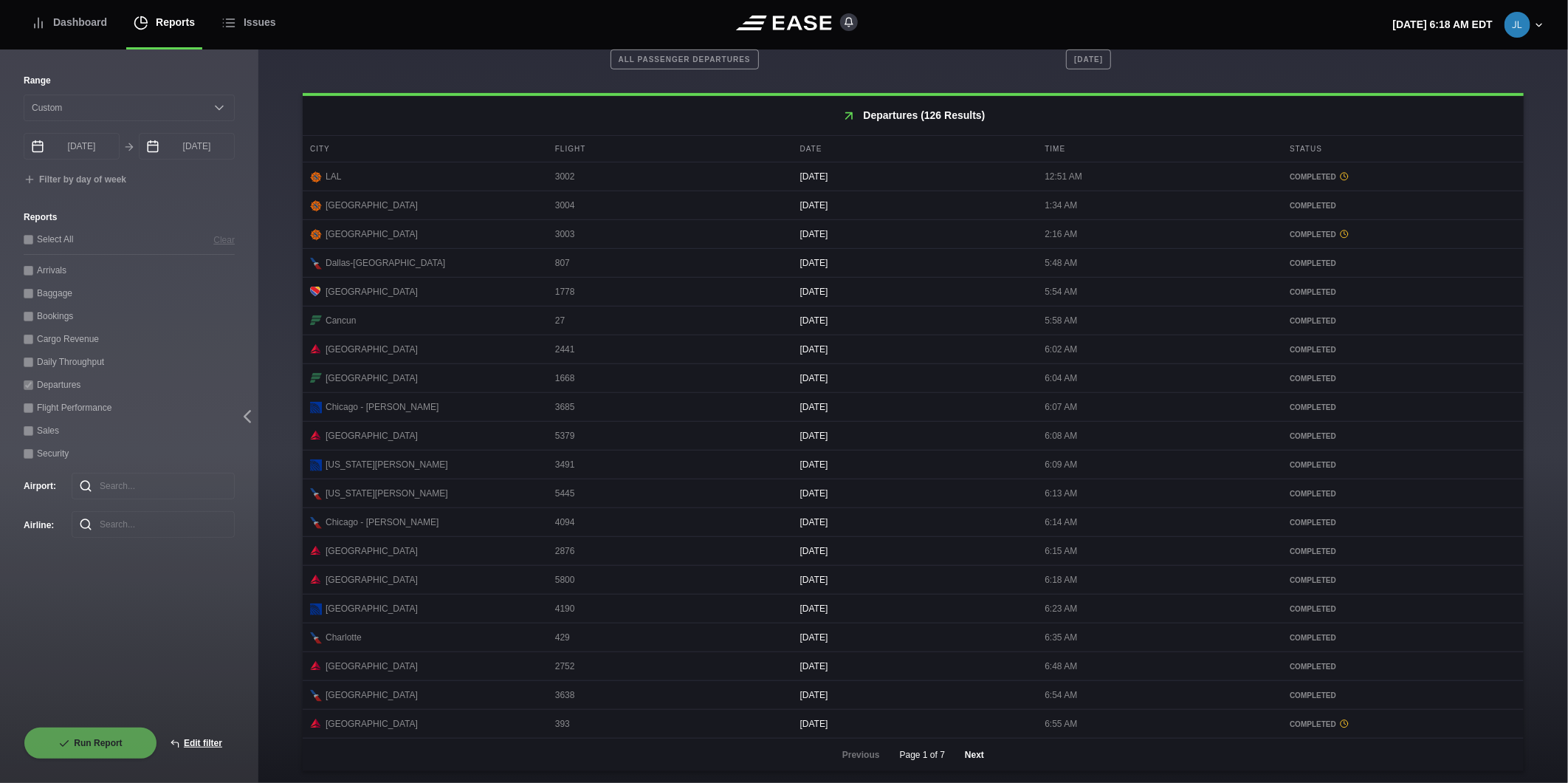
click at [968, 752] on button "Next" at bounding box center [974, 754] width 44 height 32
click at [852, 755] on button "Previous" at bounding box center [861, 754] width 62 height 32
click at [964, 761] on button "Next" at bounding box center [974, 754] width 44 height 32
click at [968, 749] on button "Next" at bounding box center [974, 754] width 44 height 32
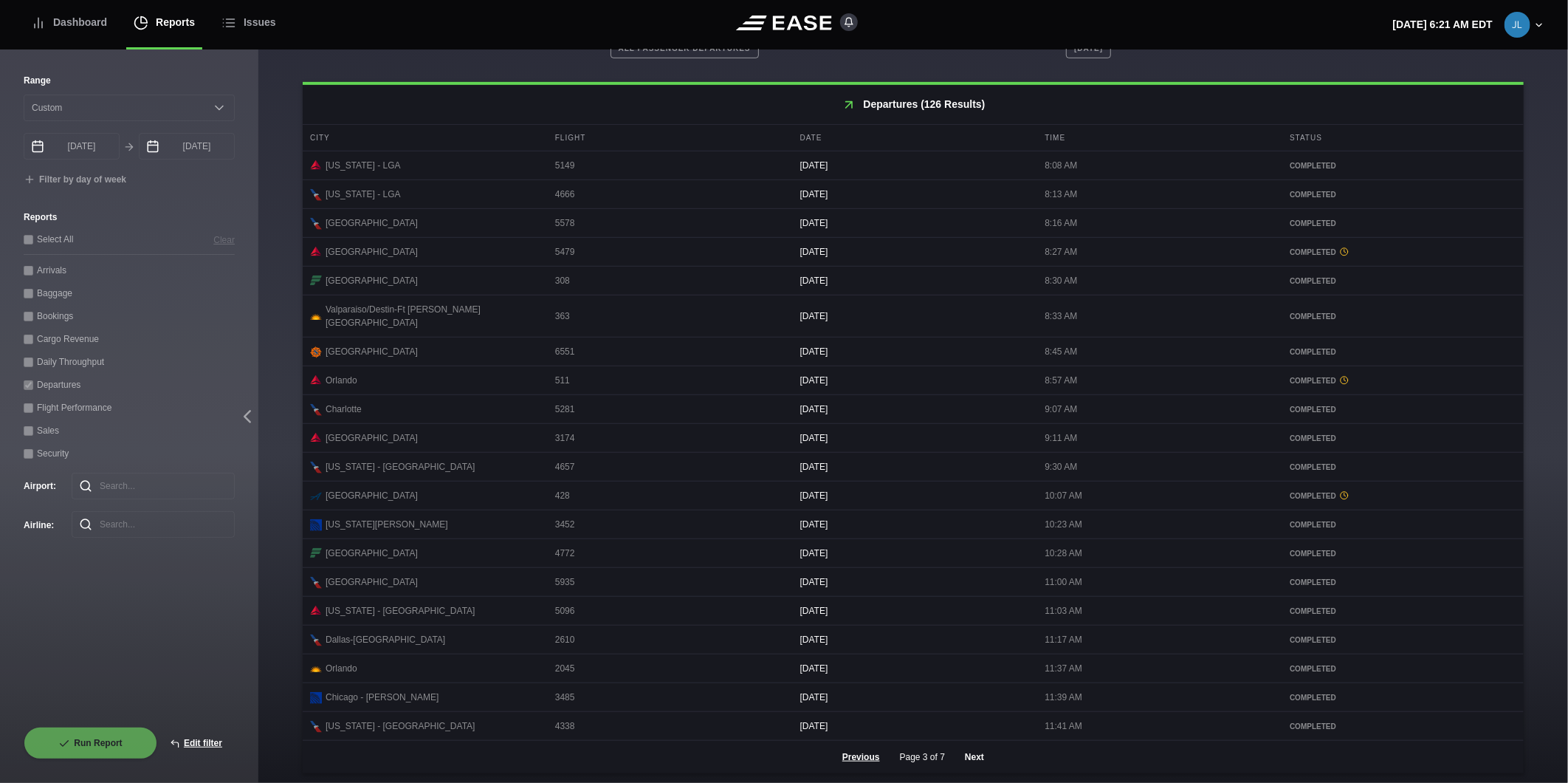
click at [972, 752] on button "Next" at bounding box center [974, 756] width 44 height 32
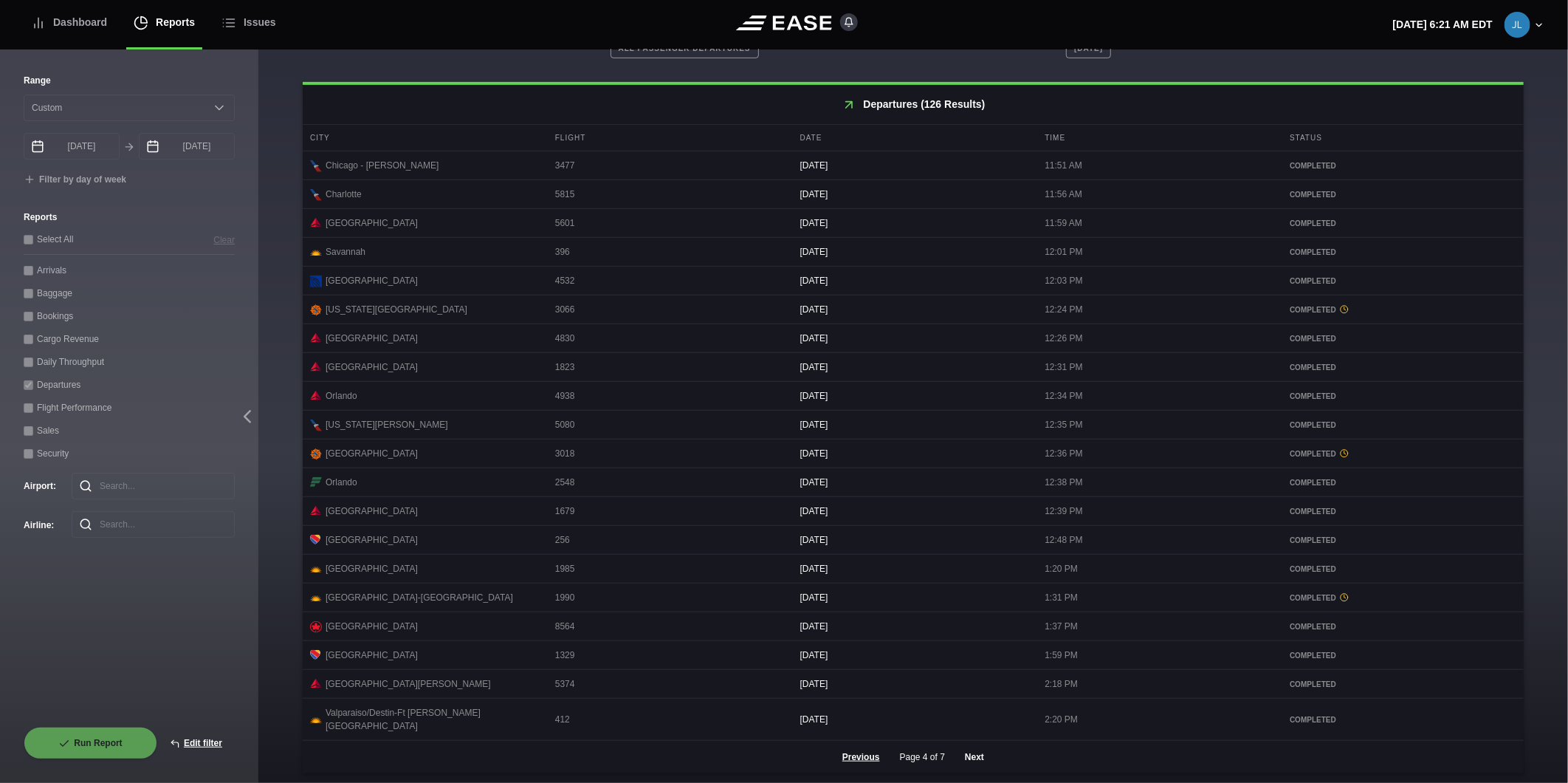
click at [971, 749] on button "Next" at bounding box center [974, 756] width 44 height 32
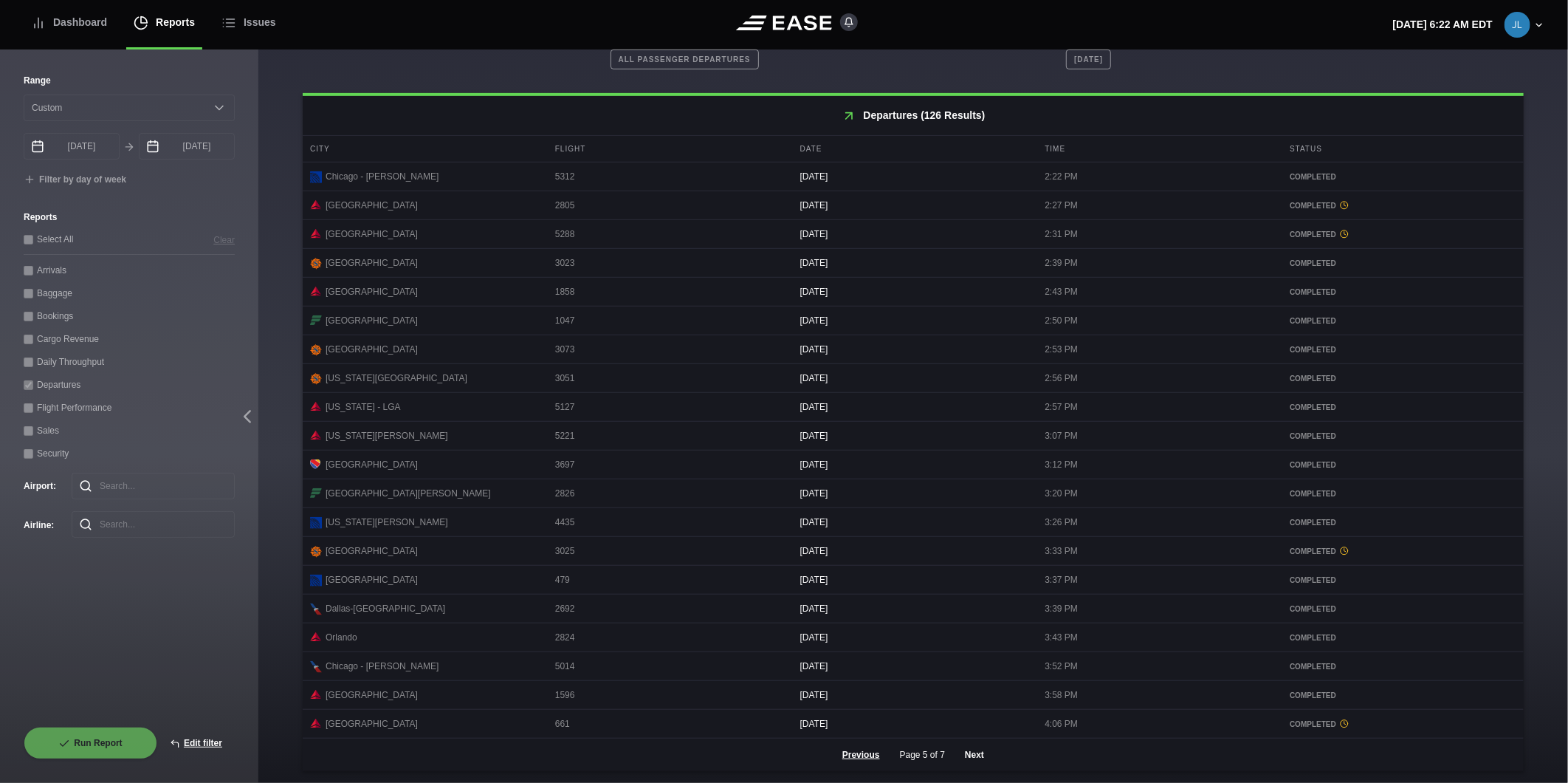
click at [968, 754] on button "Next" at bounding box center [974, 754] width 44 height 32
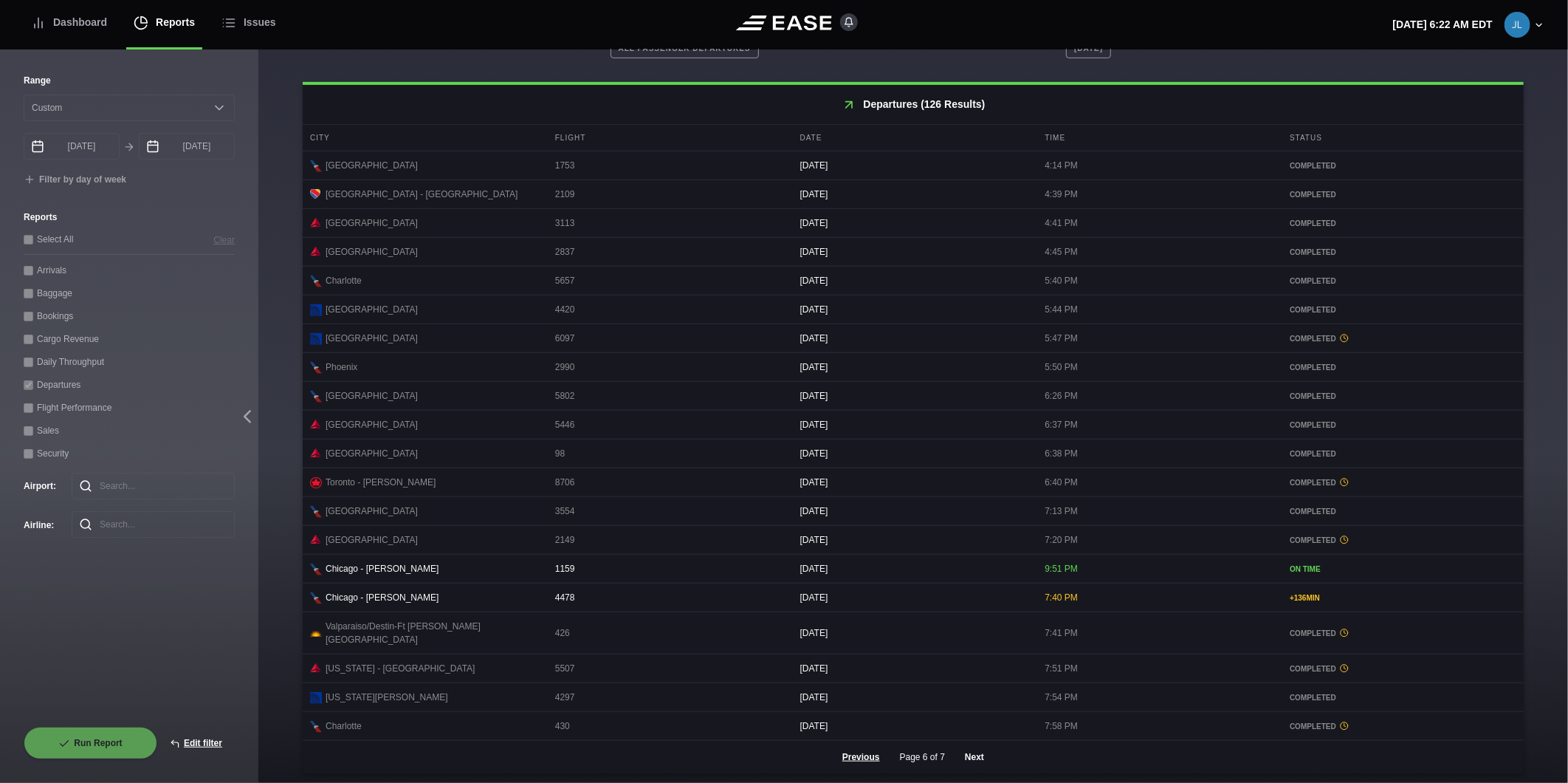
click at [964, 756] on button "Next" at bounding box center [974, 756] width 44 height 32
